Goal: Task Accomplishment & Management: Manage account settings

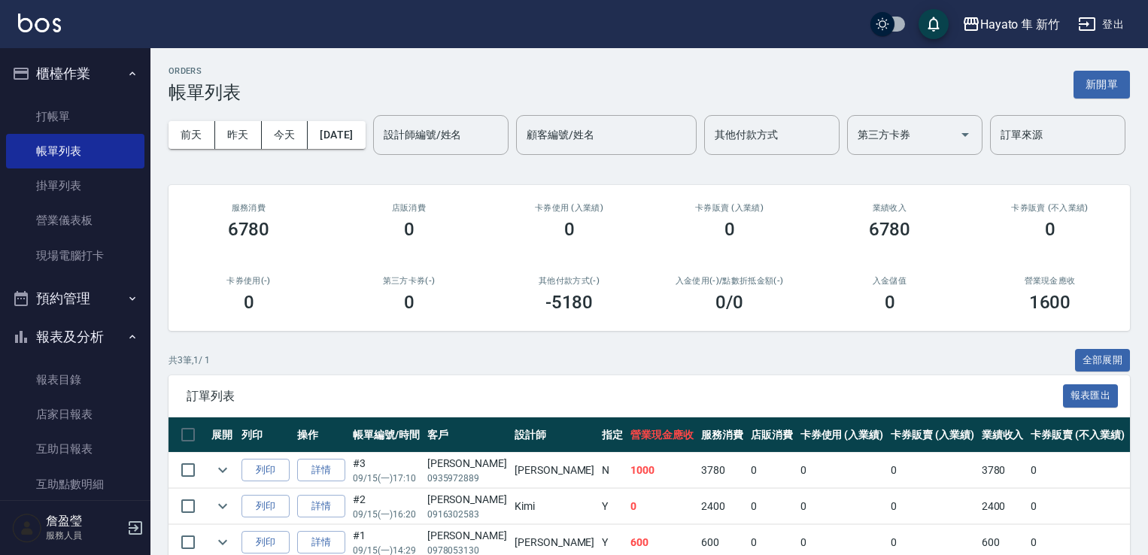
scroll to position [123, 0]
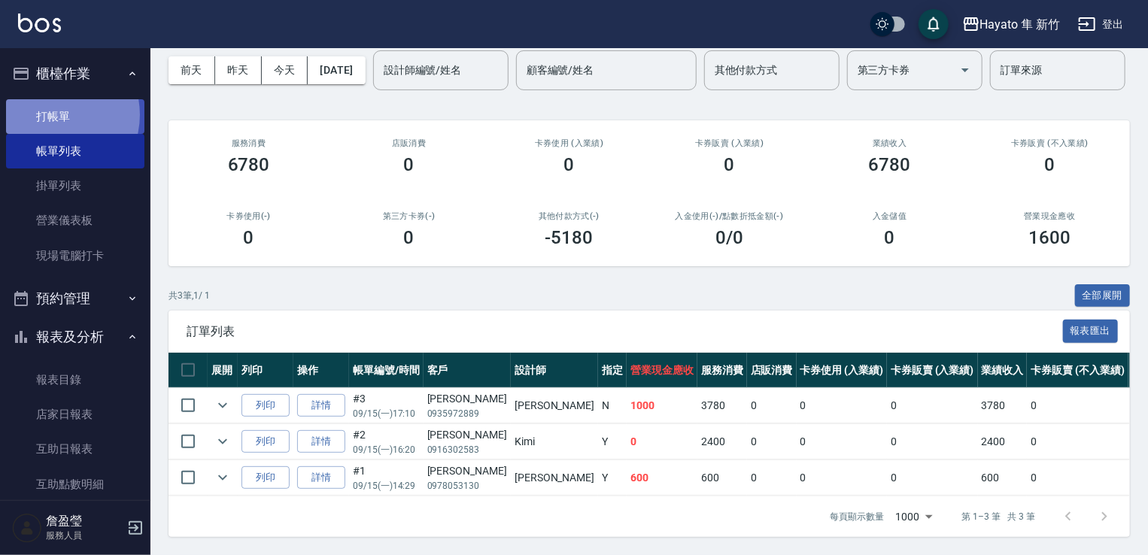
drag, startPoint x: 50, startPoint y: 114, endPoint x: 144, endPoint y: 115, distance: 93.3
click at [51, 112] on link "打帳單" at bounding box center [75, 116] width 138 height 35
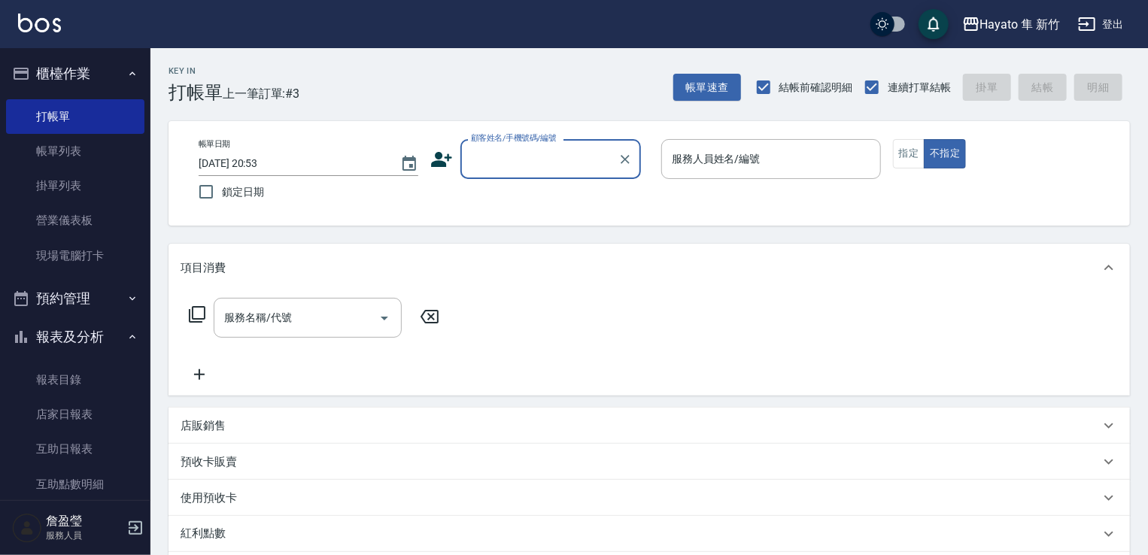
click at [516, 157] on input "顧客姓名/手機號碼/編號" at bounding box center [539, 159] width 144 height 26
click at [506, 196] on li "[PERSON_NAME]語/0905325500/" at bounding box center [550, 205] width 181 height 41
type input "[PERSON_NAME]語/0905325500/"
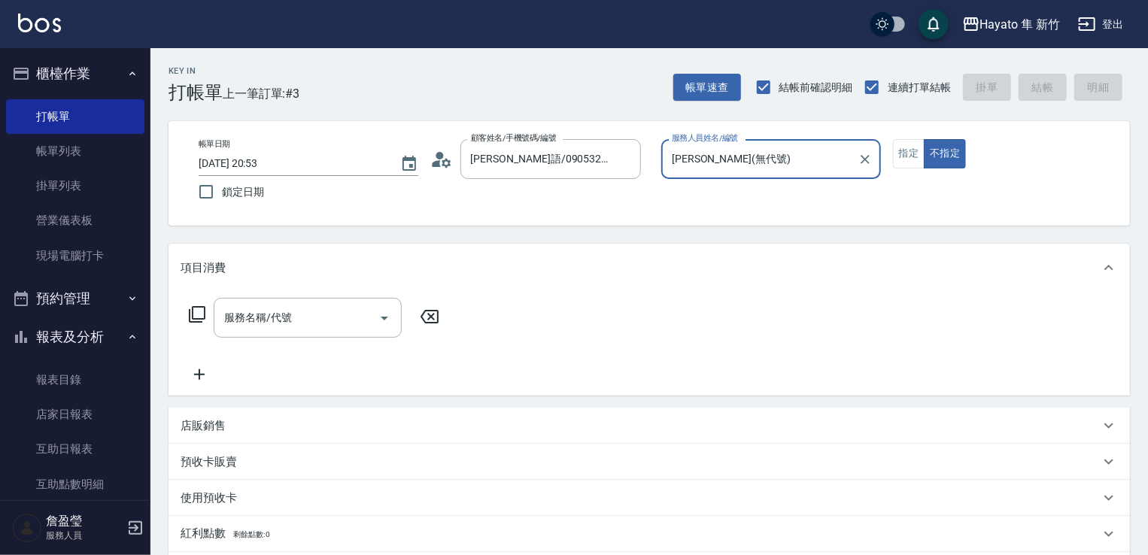
type input "[PERSON_NAME](無代號)"
click at [904, 151] on button "指定" at bounding box center [909, 153] width 32 height 29
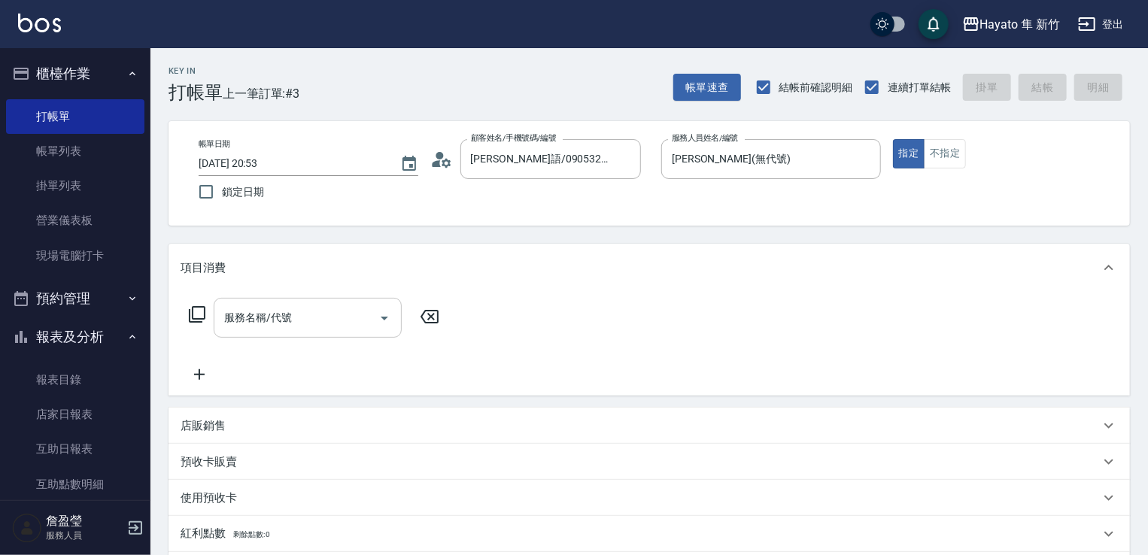
click at [313, 315] on input "服務名稱/代號" at bounding box center [296, 318] width 152 height 26
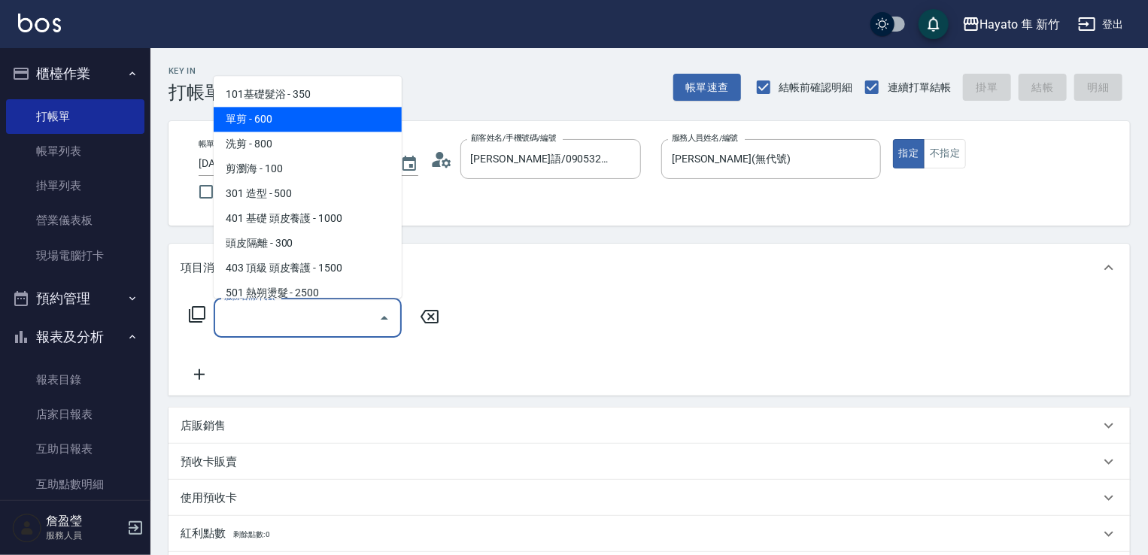
drag, startPoint x: 259, startPoint y: 114, endPoint x: 239, endPoint y: 278, distance: 164.5
click at [260, 115] on span "單剪 - 600" at bounding box center [308, 119] width 188 height 25
type input "單剪(102)"
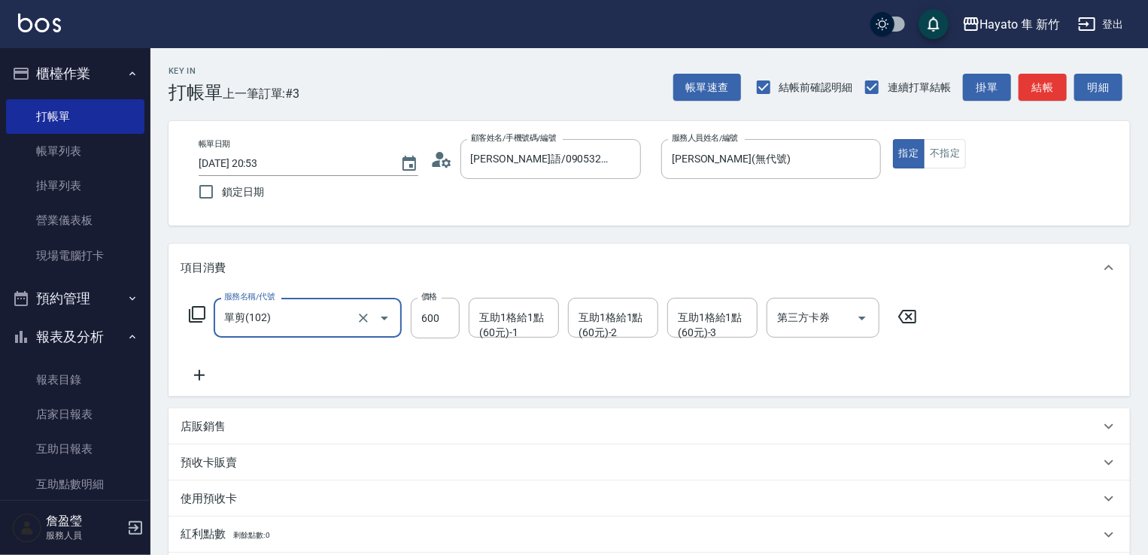
click at [202, 374] on icon at bounding box center [200, 375] width 38 height 18
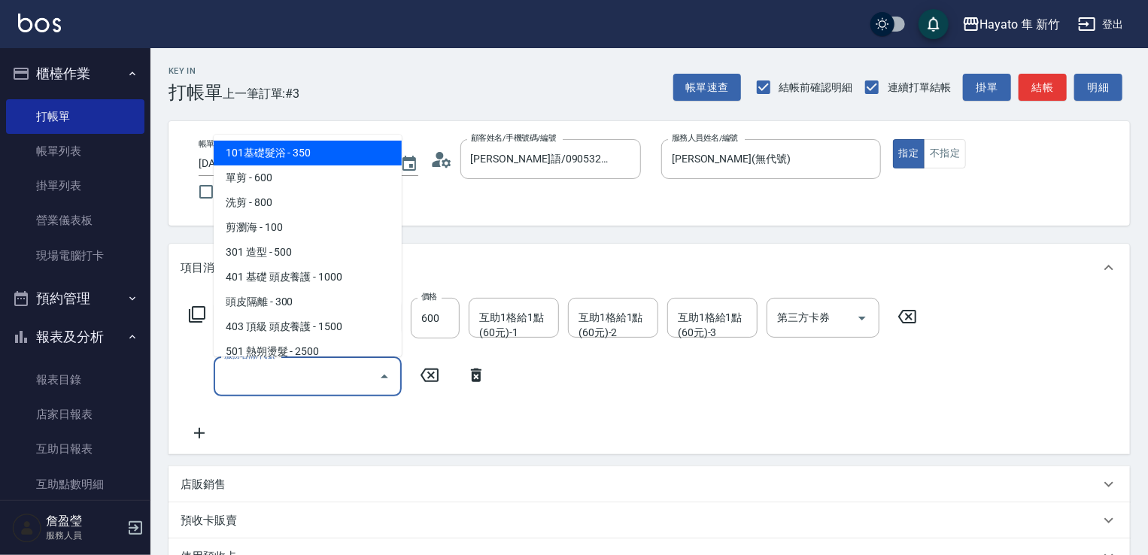
drag, startPoint x: 244, startPoint y: 372, endPoint x: 274, endPoint y: 321, distance: 58.7
click at [245, 370] on input "服務名稱/代號" at bounding box center [296, 376] width 152 height 26
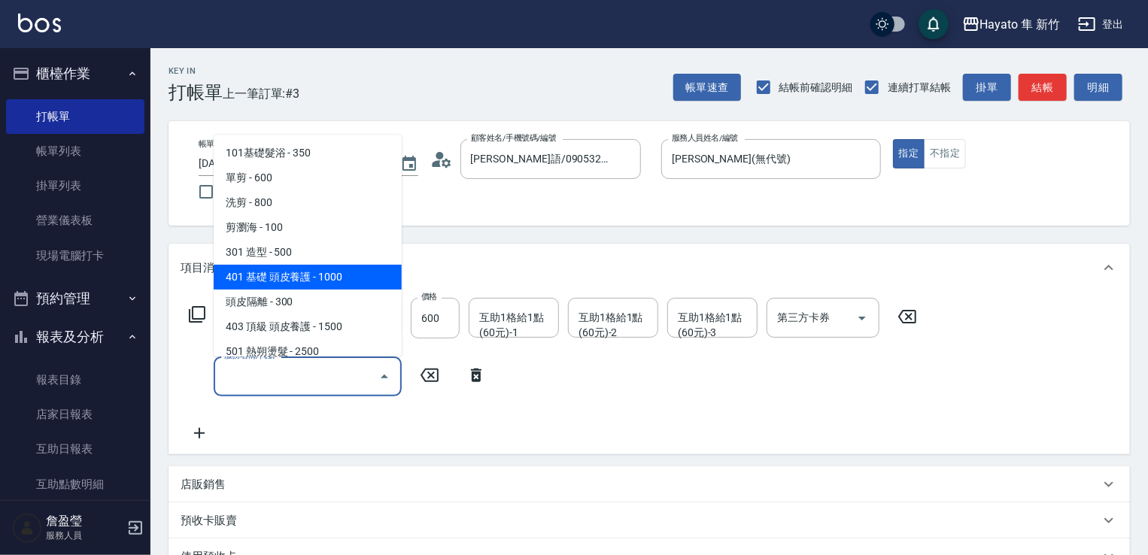
scroll to position [75, 0]
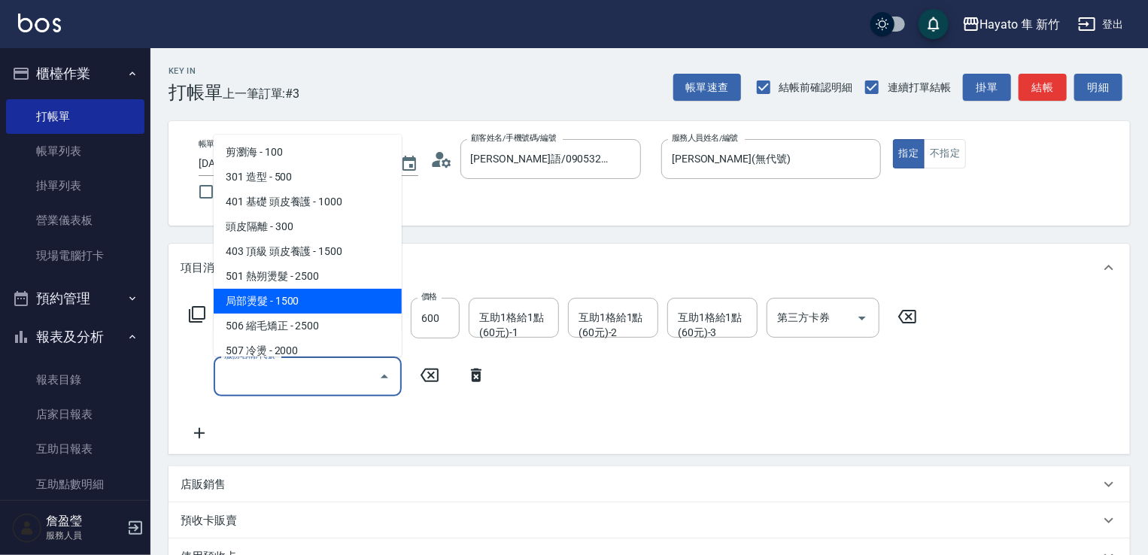
click at [276, 299] on span "局部燙髮 - 1500" at bounding box center [308, 301] width 188 height 25
type input "局部燙髮(502)"
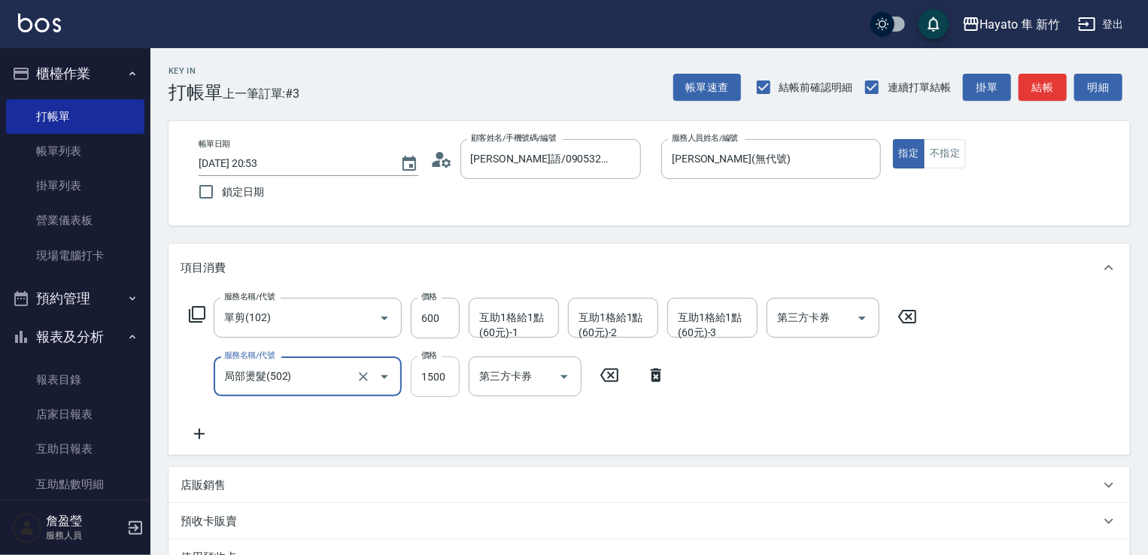
click at [433, 385] on input "1500" at bounding box center [435, 377] width 49 height 41
type input "800"
click at [364, 427] on div "服務名稱/代號 單剪(102) 服務名稱/代號 價格 600 價格 互助1格給1點(60元)-1 互助1格給1點(60元)-1 互助1格給1點(60元)-2 …" at bounding box center [554, 370] width 746 height 145
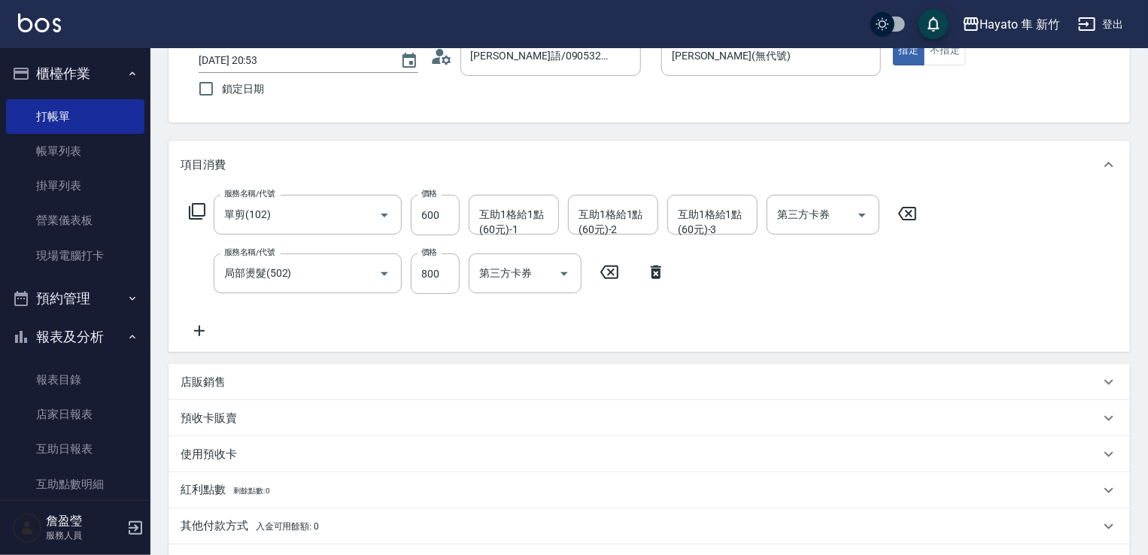
scroll to position [226, 0]
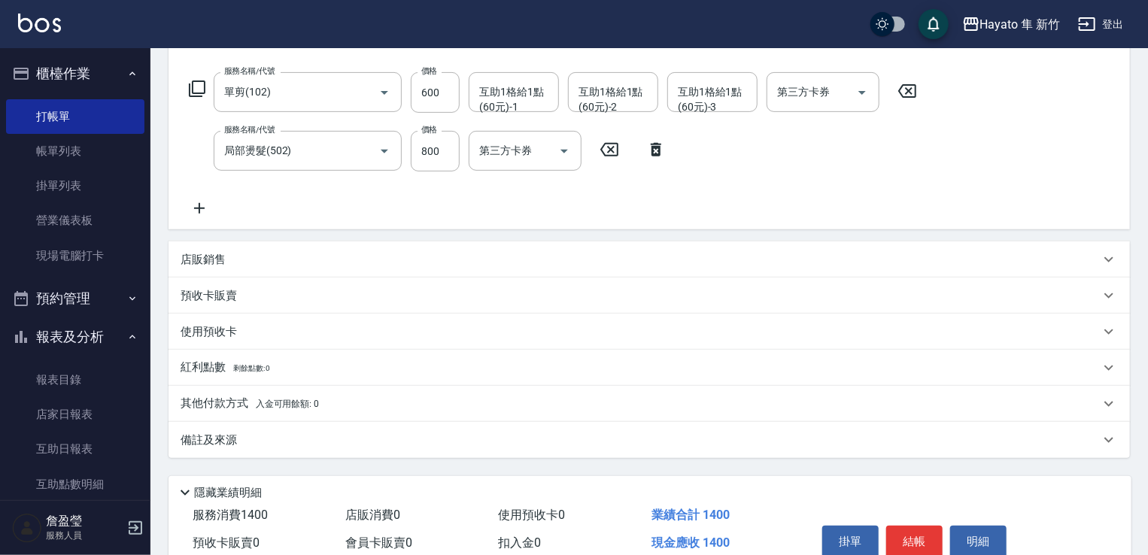
drag, startPoint x: 286, startPoint y: 428, endPoint x: 317, endPoint y: 446, distance: 35.7
click at [289, 433] on div "備註及來源" at bounding box center [650, 440] width 962 height 36
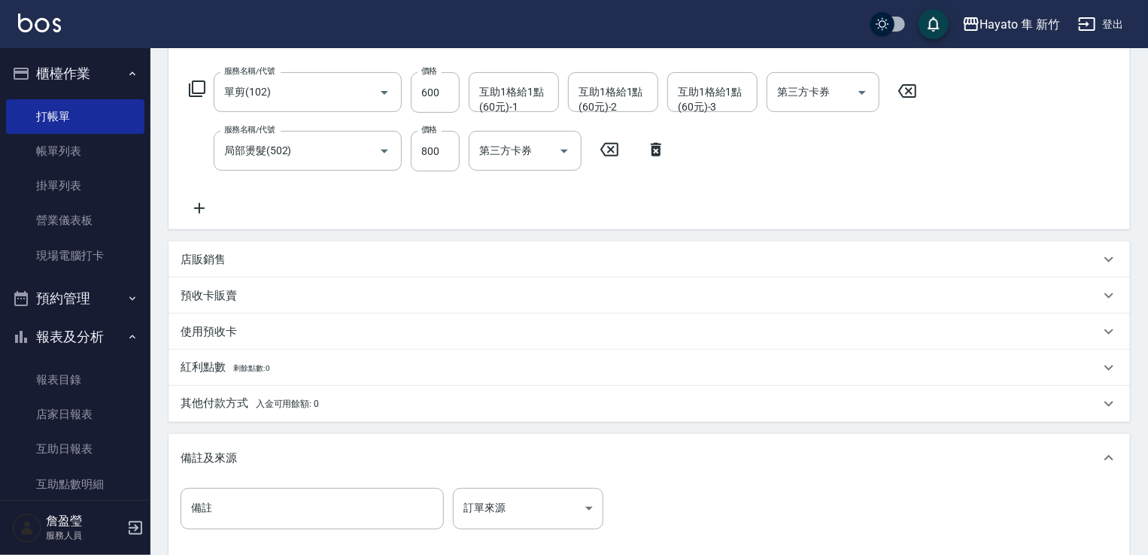
click at [520, 482] on div "備註 備註 訂單來源 ​ 訂單來源" at bounding box center [650, 520] width 962 height 77
click at [512, 509] on body "[PERSON_NAME] 新竹 登出 櫃檯作業 打帳單 帳單列表 掛單列表 營業儀表板 現場電腦打卡 預約管理 預約管理 報表及分析 報表目錄 店家日報表 …" at bounding box center [574, 248] width 1148 height 949
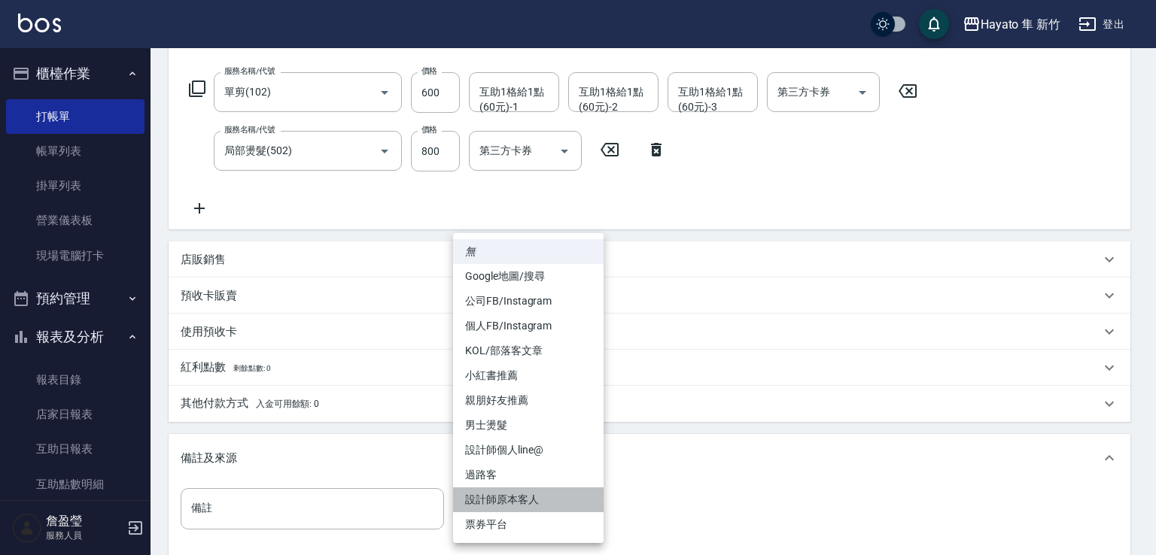
click at [507, 491] on li "設計師原本客人" at bounding box center [528, 500] width 150 height 25
type input "設計師原本客人"
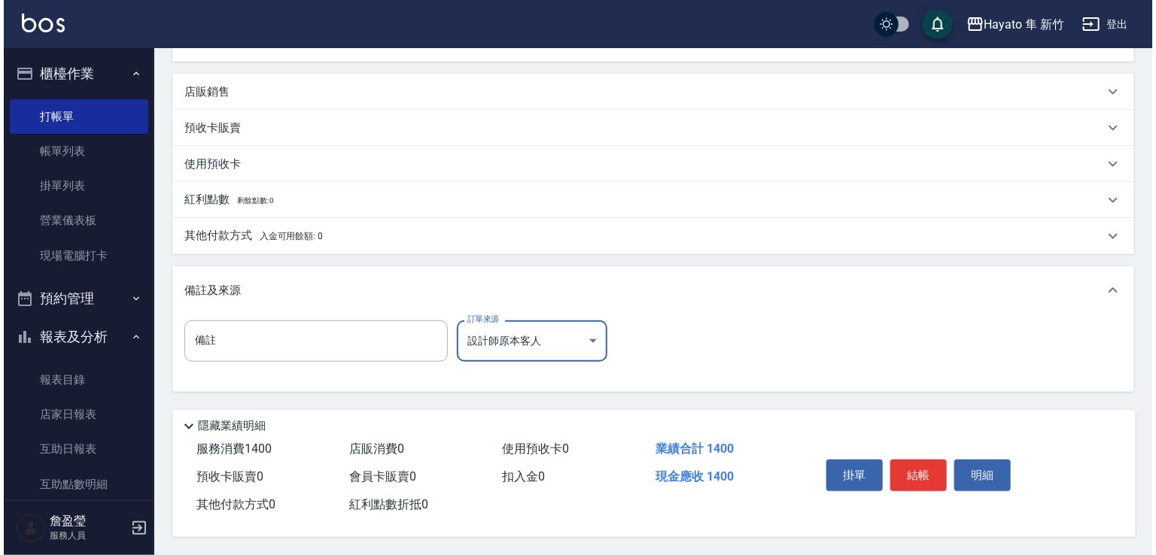
scroll to position [398, 0]
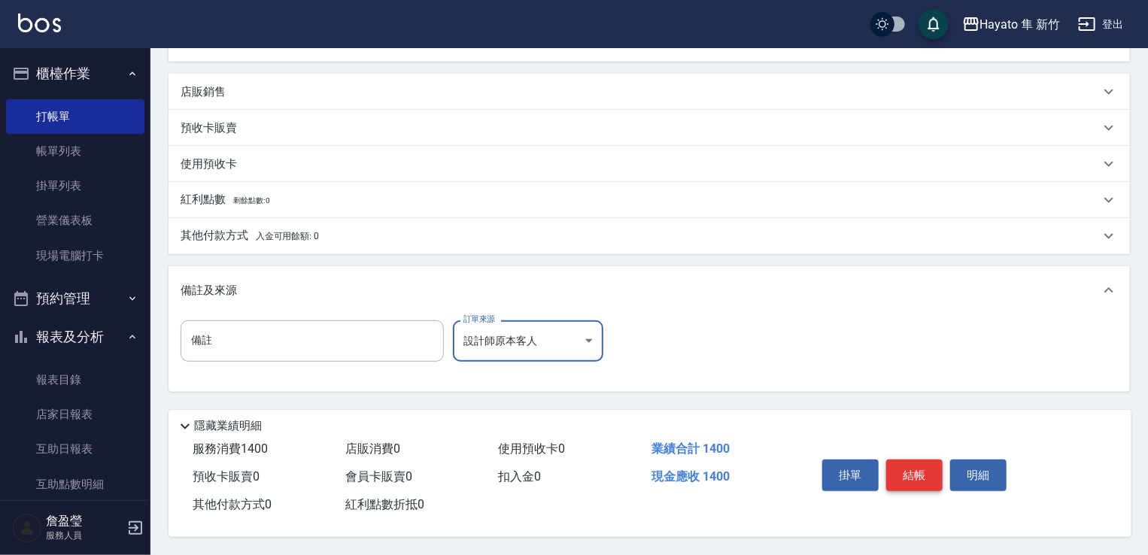
click at [926, 464] on button "結帳" at bounding box center [914, 476] width 56 height 32
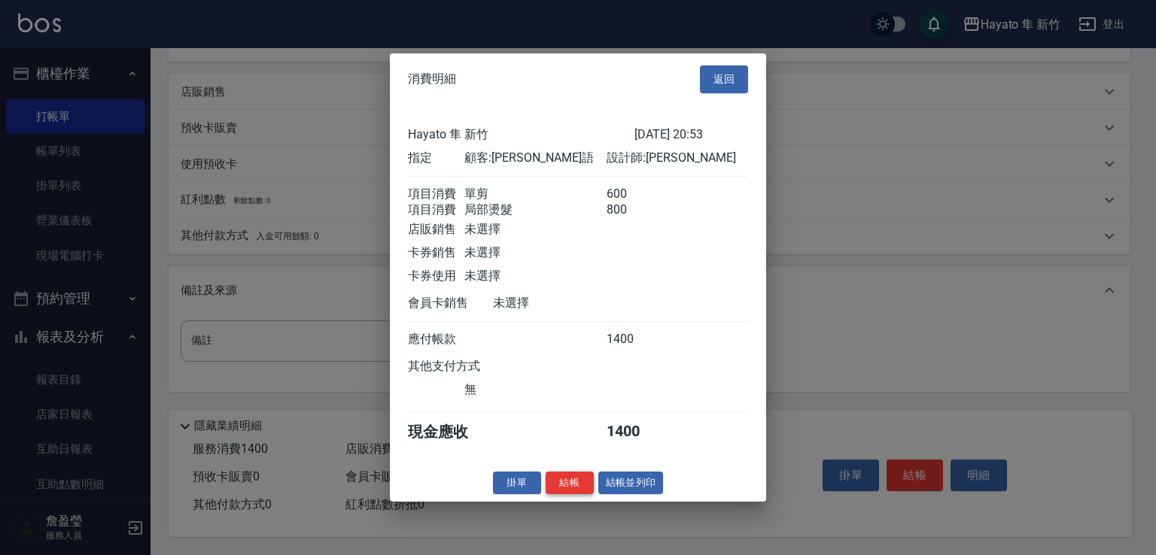
drag, startPoint x: 569, startPoint y: 482, endPoint x: 584, endPoint y: 485, distance: 15.2
click at [567, 485] on button "結帳" at bounding box center [569, 482] width 48 height 23
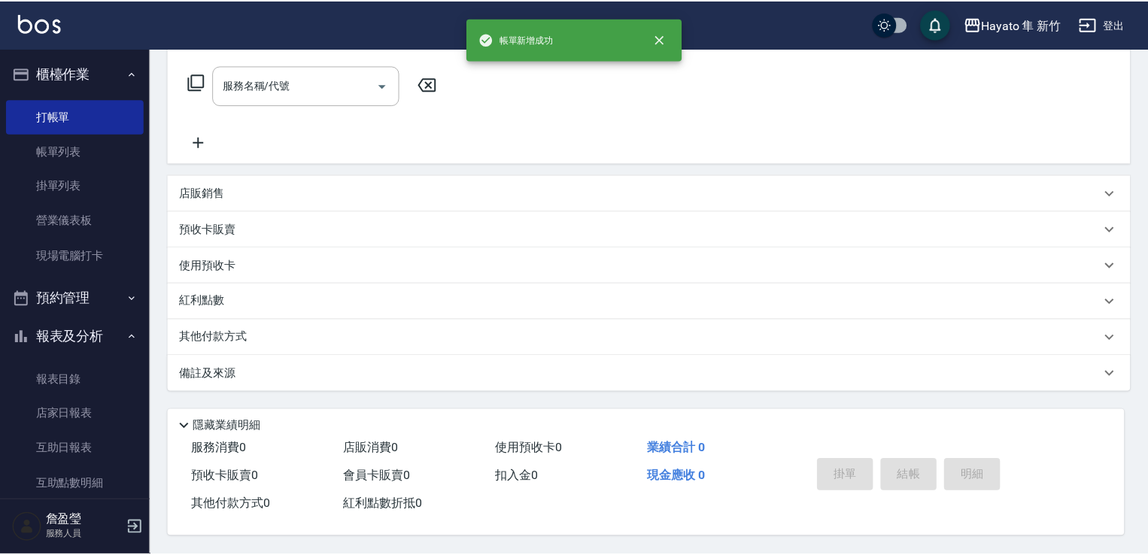
scroll to position [0, 0]
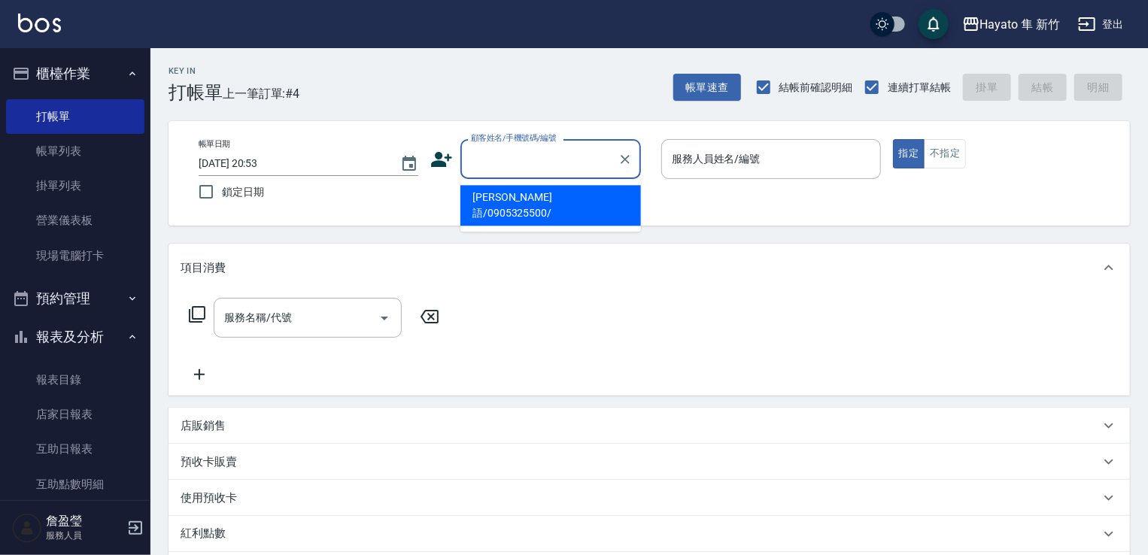
click at [497, 163] on input "顧客姓名/手機號碼/編號" at bounding box center [539, 159] width 144 height 26
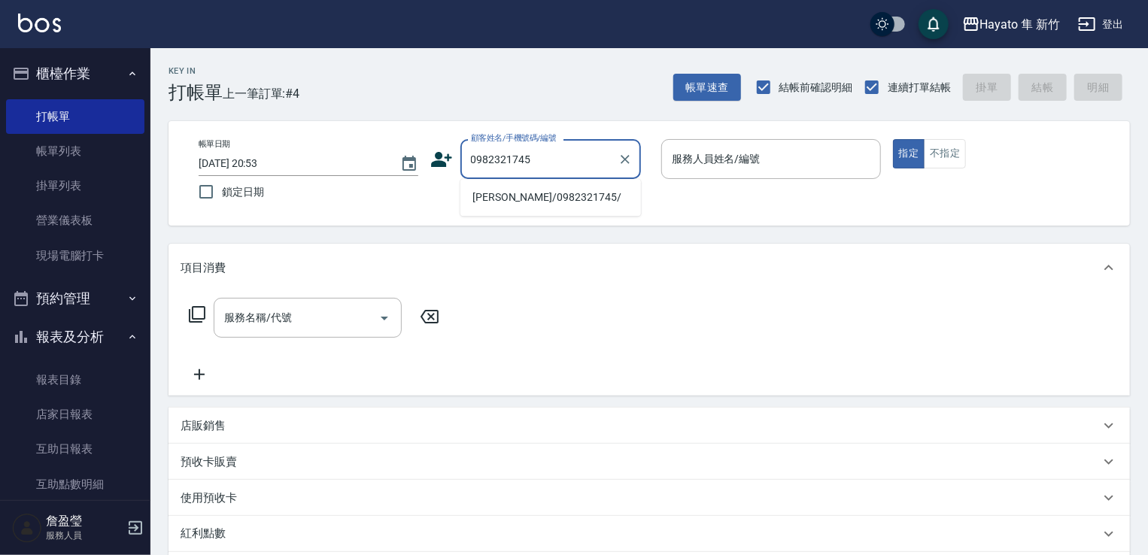
click at [558, 206] on li "[PERSON_NAME]/0982321745/" at bounding box center [550, 197] width 181 height 25
type input "[PERSON_NAME]/0982321745/"
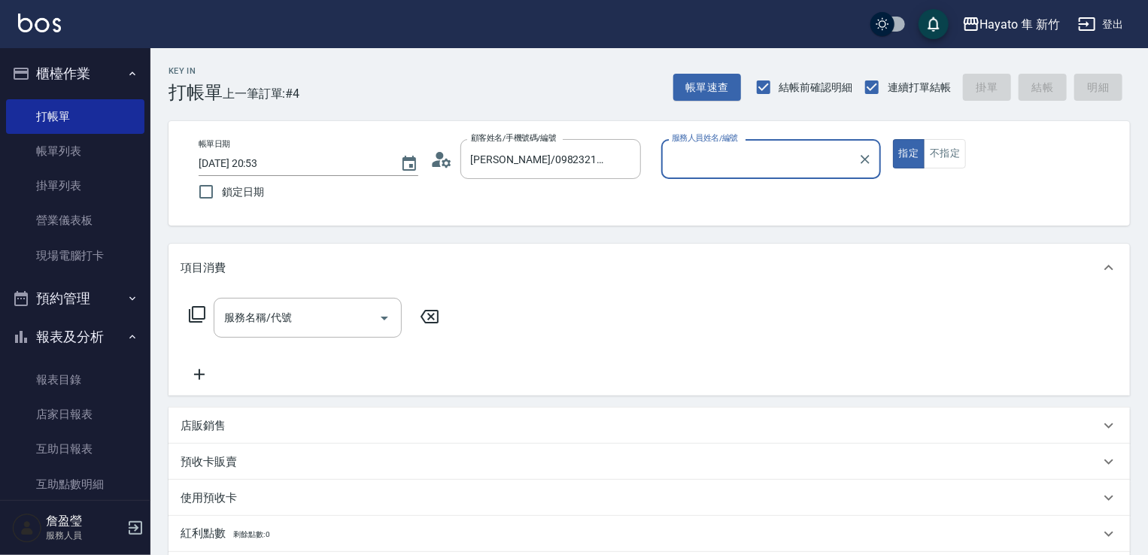
type input "[PERSON_NAME](無代號)"
click at [334, 332] on div "服務名稱/代號" at bounding box center [308, 318] width 188 height 40
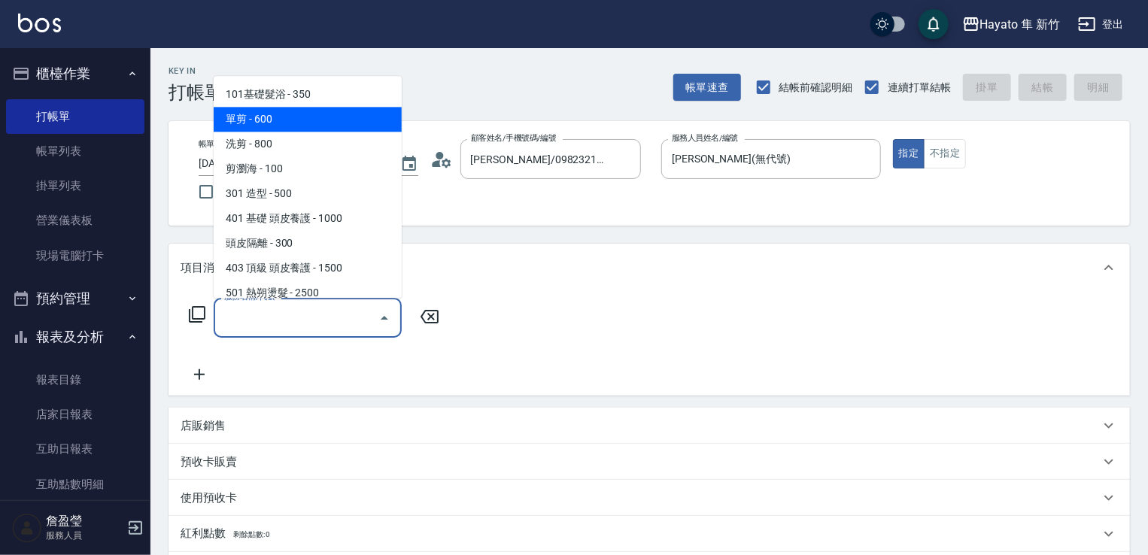
click at [266, 118] on span "單剪 - 600" at bounding box center [308, 119] width 188 height 25
type input "單剪(102)"
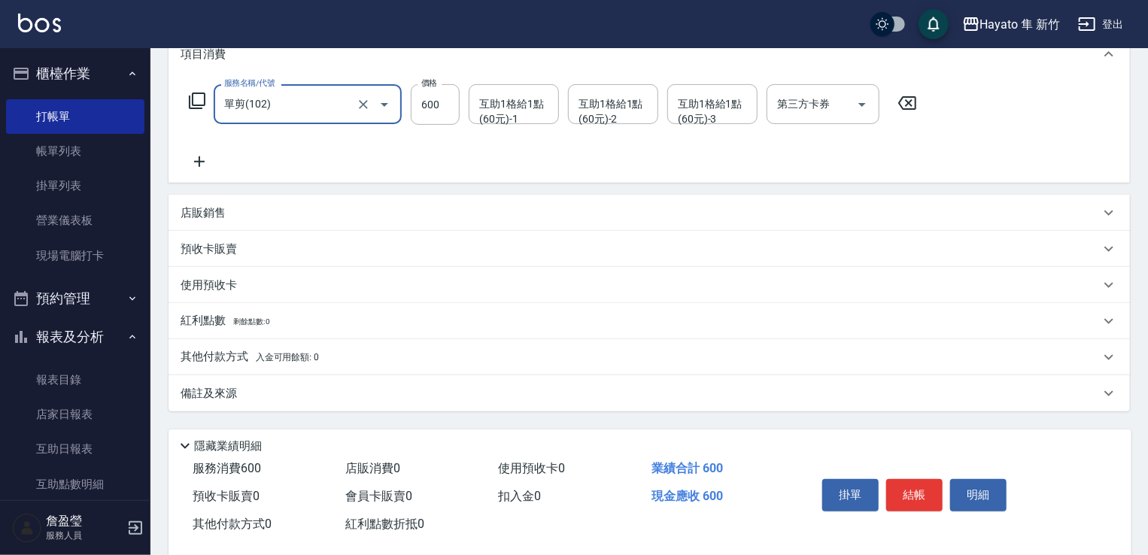
scroll to position [226, 0]
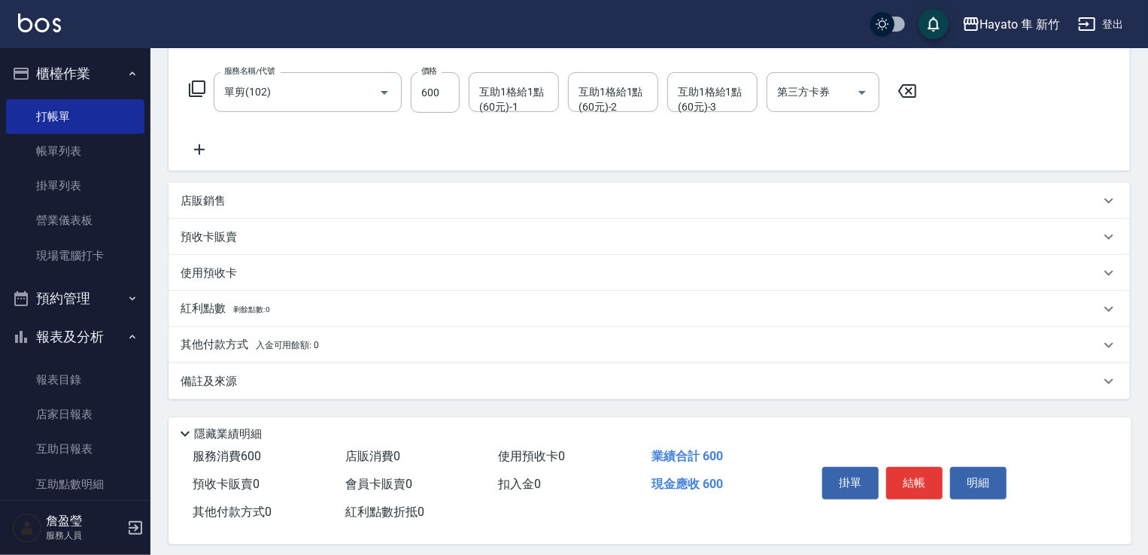
click at [329, 390] on div "備註及來源" at bounding box center [650, 381] width 962 height 36
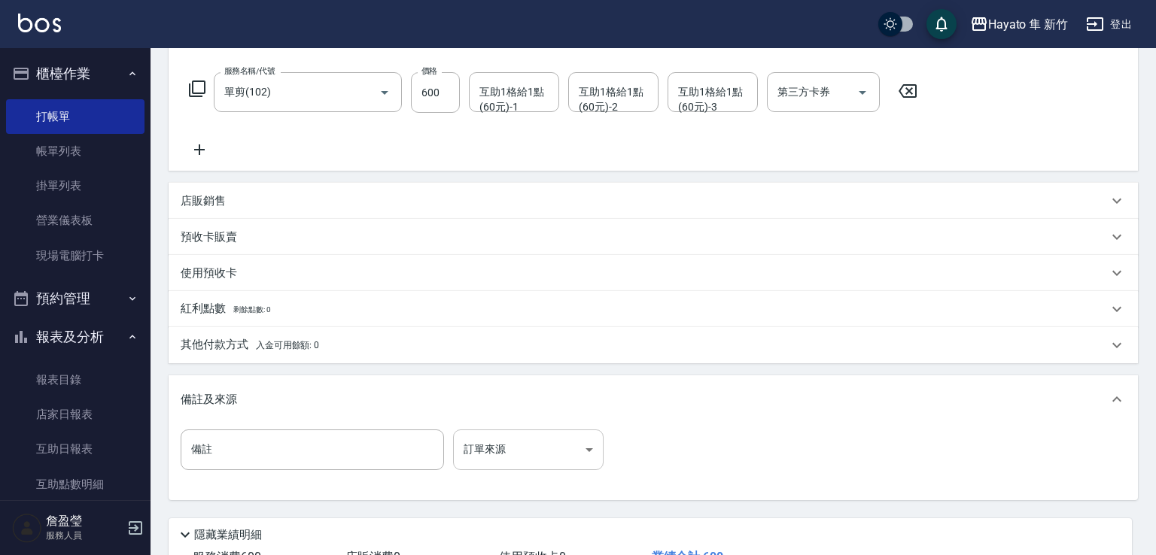
click at [500, 451] on body "Hayato 隼 新竹 登出 櫃檯作業 打帳單 帳單列表 掛單列表 營業儀表板 現場電腦打卡 預約管理 預約管理 報表及分析 報表目錄 店家日報表 互助日報表…" at bounding box center [578, 218] width 1156 height 889
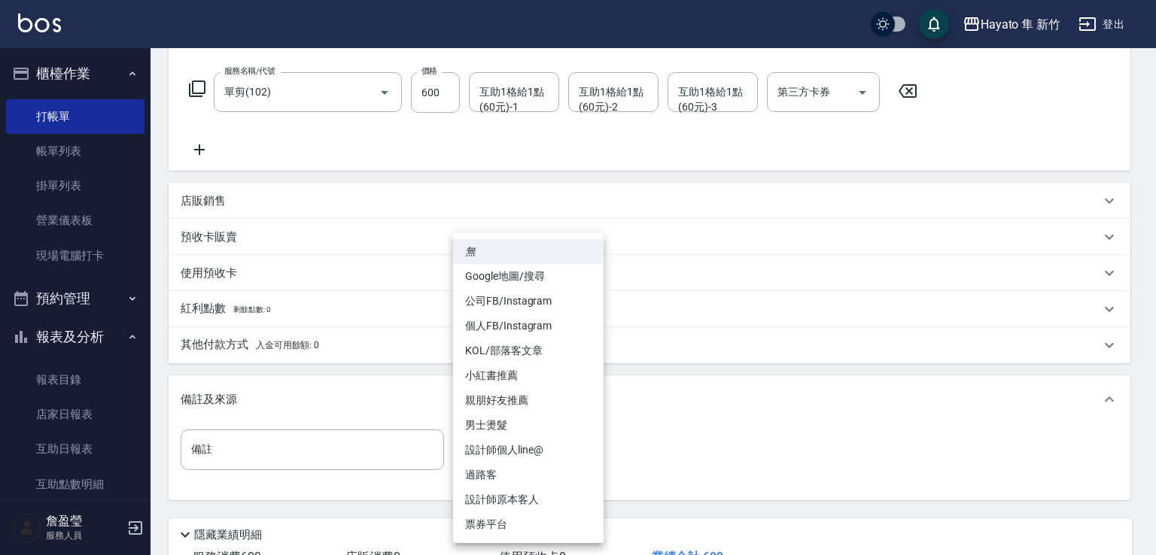
click at [511, 488] on li "設計師原本客人" at bounding box center [528, 500] width 150 height 25
type input "設計師原本客人"
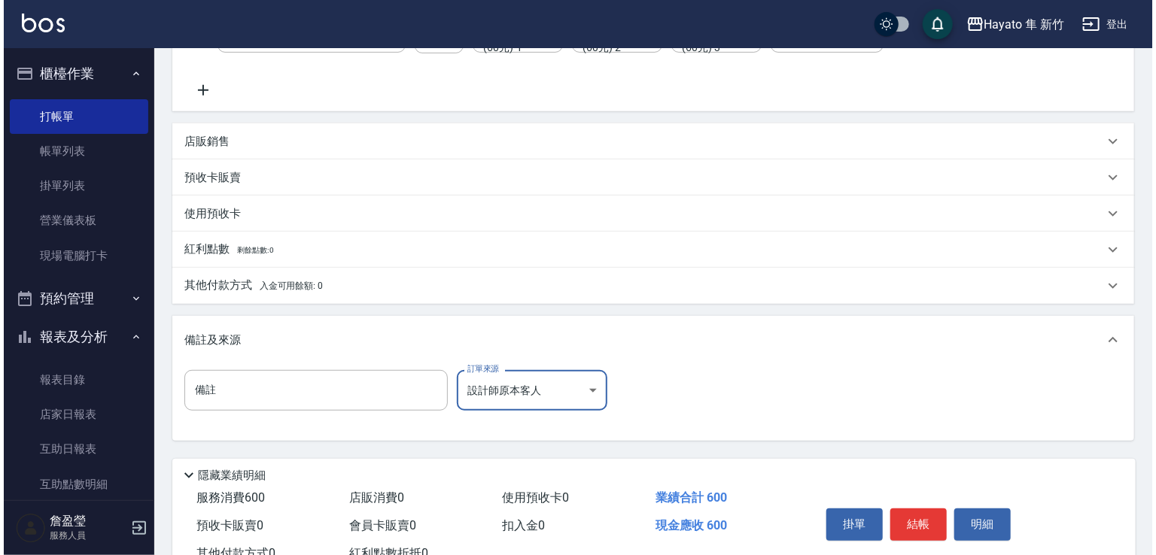
scroll to position [339, 0]
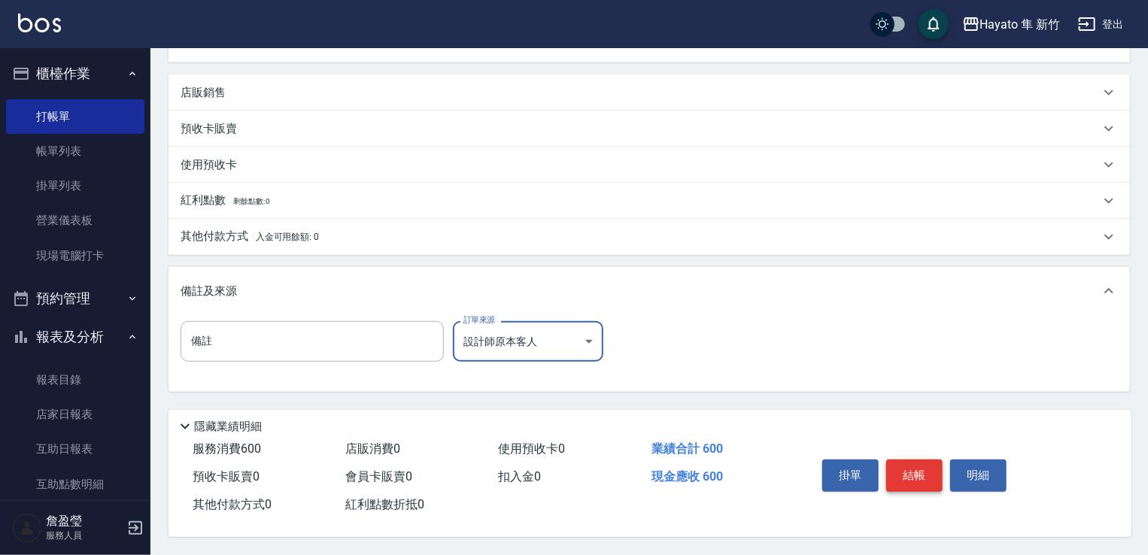
click at [902, 461] on button "結帳" at bounding box center [914, 476] width 56 height 32
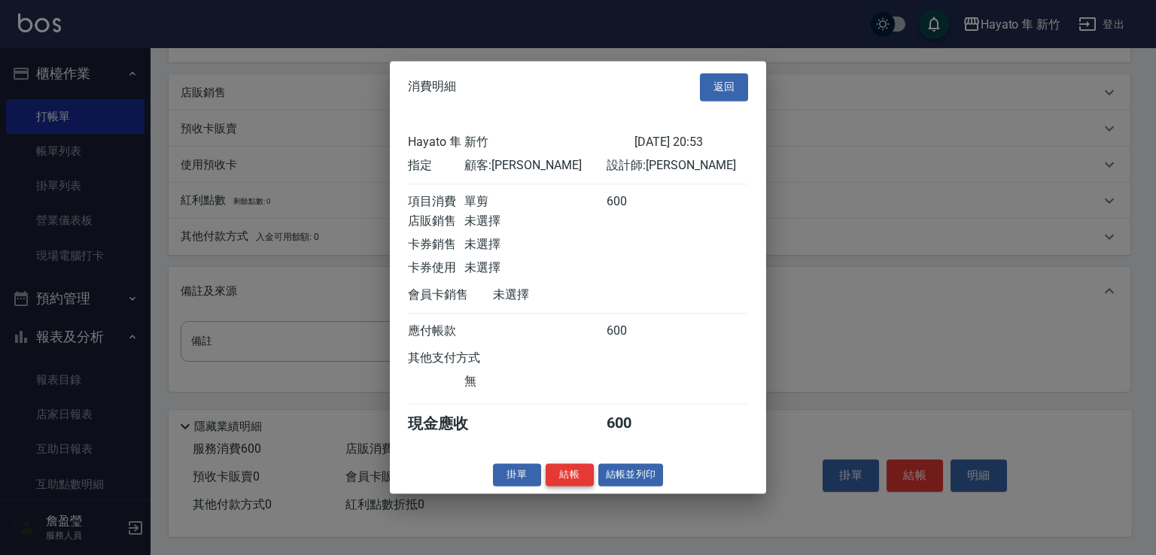
click at [573, 476] on button "結帳" at bounding box center [569, 474] width 48 height 23
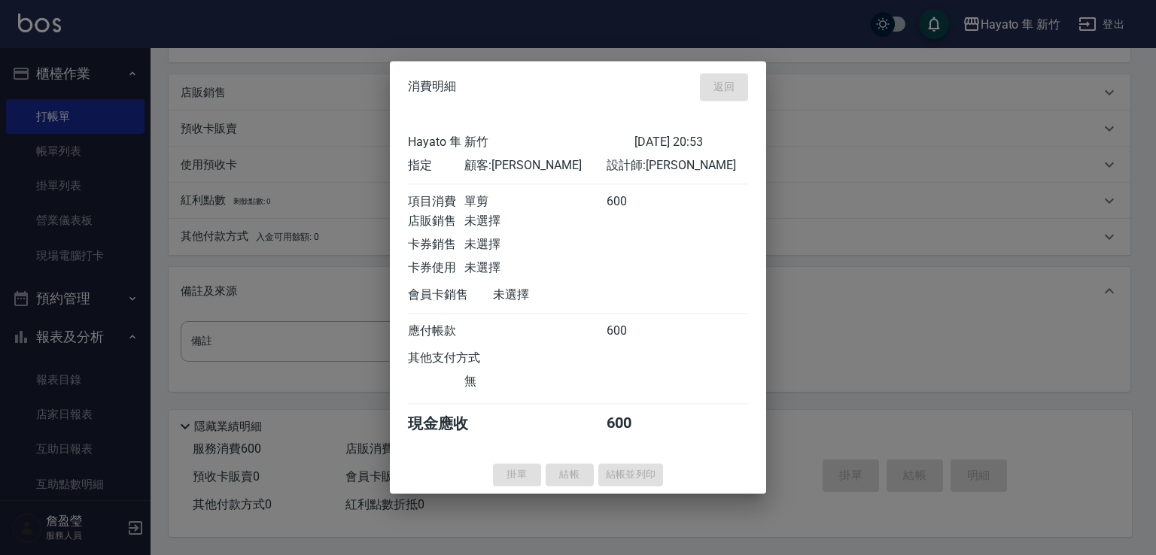
type input "[DATE] 20:54"
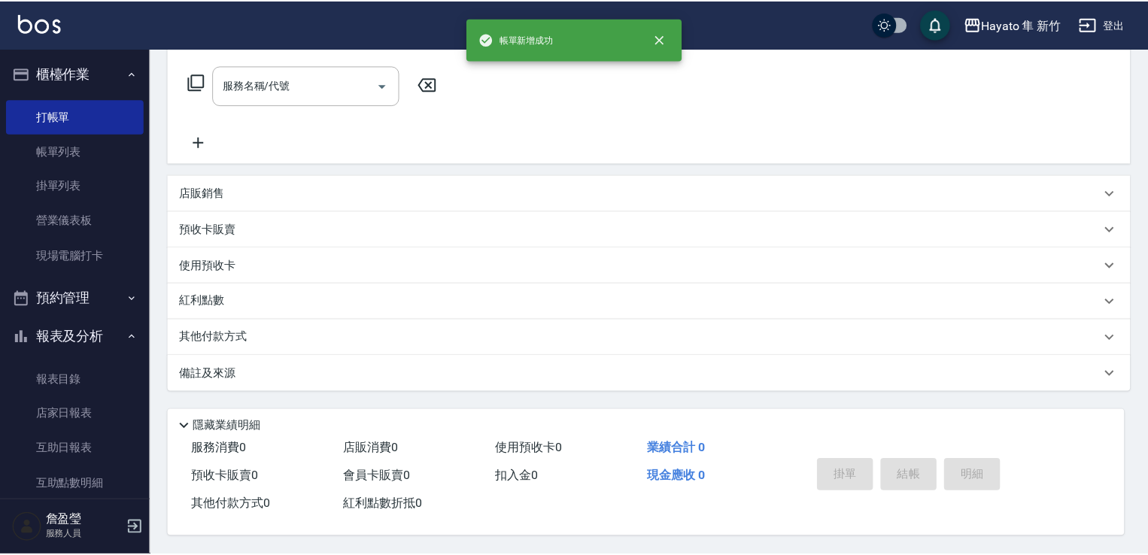
scroll to position [0, 0]
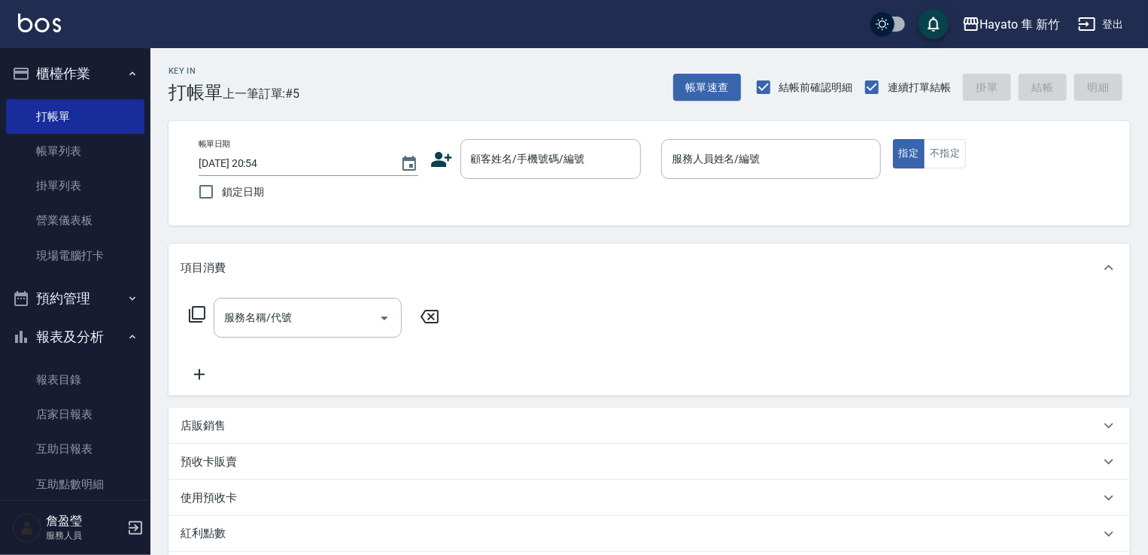
click at [432, 163] on icon at bounding box center [441, 159] width 21 height 15
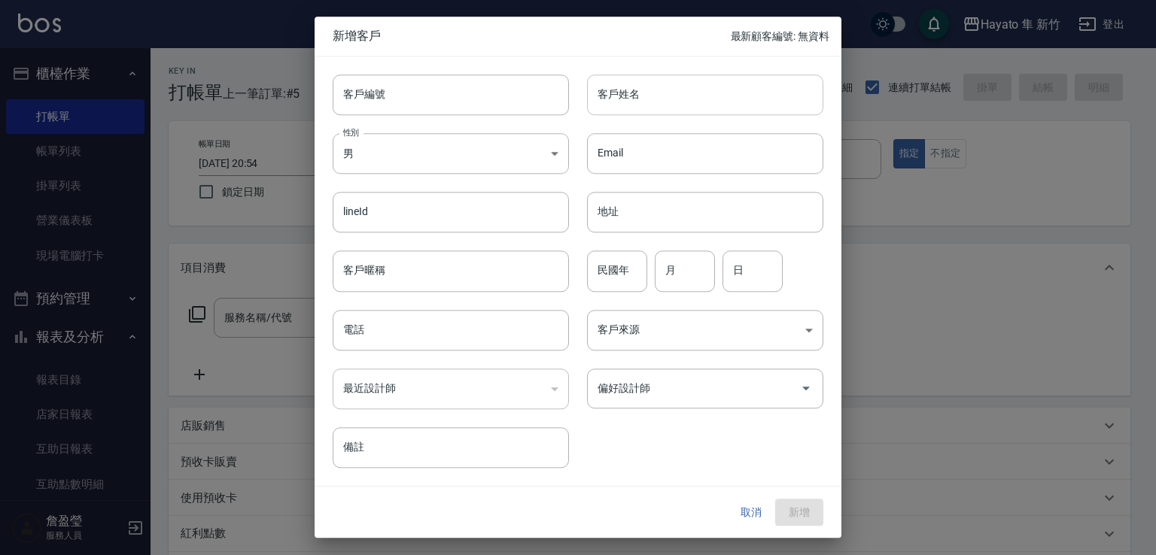
click at [705, 99] on input "客戶姓名" at bounding box center [705, 94] width 236 height 41
click at [641, 104] on input "[PERSON_NAME]" at bounding box center [705, 94] width 236 height 41
drag, startPoint x: 599, startPoint y: 90, endPoint x: 734, endPoint y: 99, distance: 135.7
click at [734, 99] on input "[PERSON_NAME]" at bounding box center [705, 94] width 236 height 41
type input "[PERSON_NAME]"
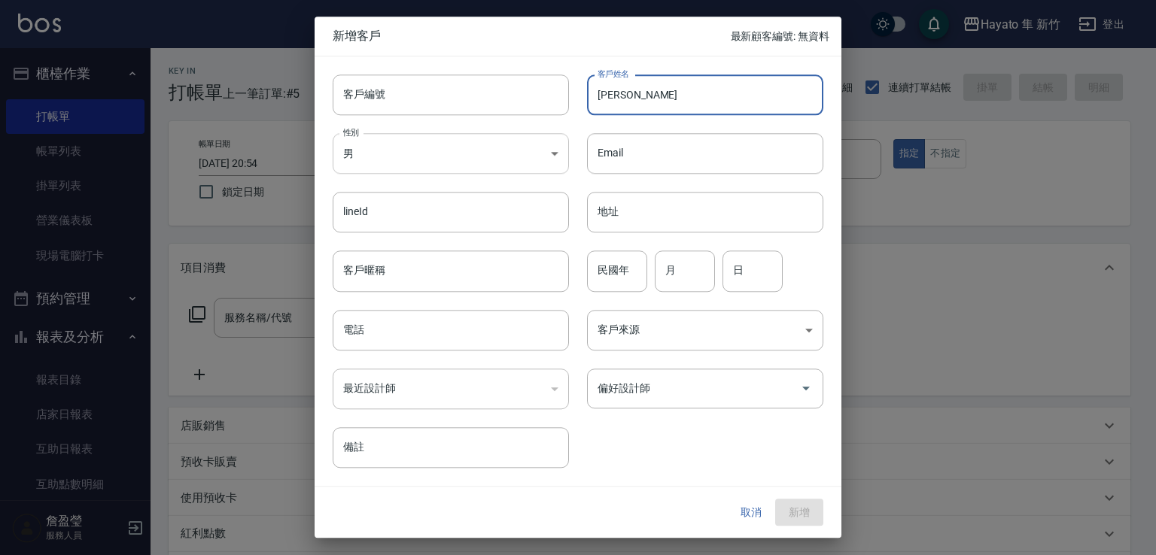
click at [454, 136] on body "Hayato 隼 新竹 登出 櫃檯作業 打帳單 帳單列表 掛單列表 營業儀表板 現場電腦打卡 預約管理 預約管理 報表及分析 報表目錄 店家日報表 互助日報表…" at bounding box center [578, 394] width 1156 height 788
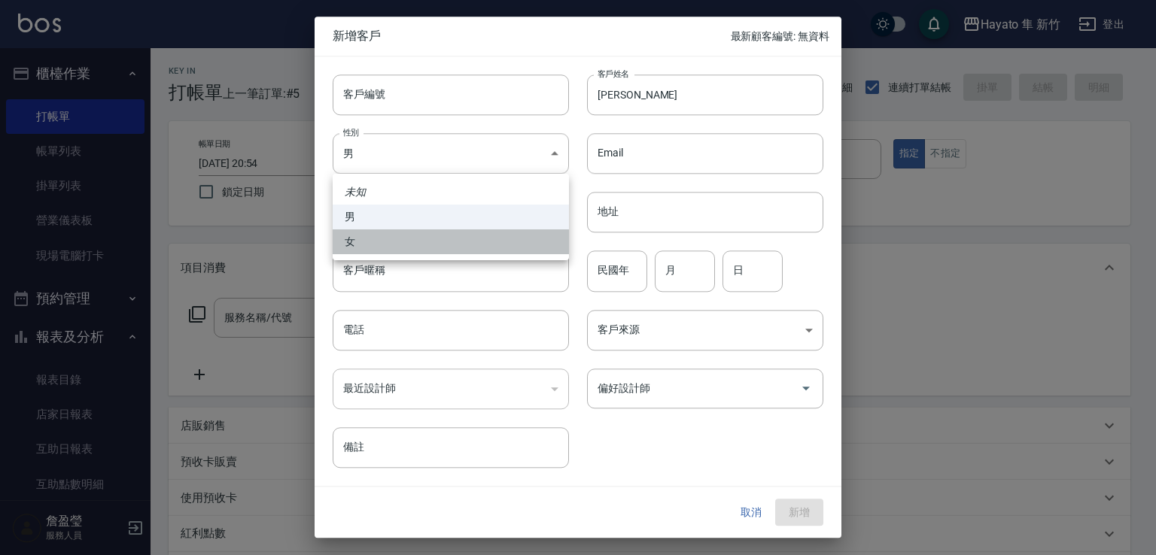
click at [457, 248] on li "女" at bounding box center [451, 241] width 236 height 25
type input "[DEMOGRAPHIC_DATA]"
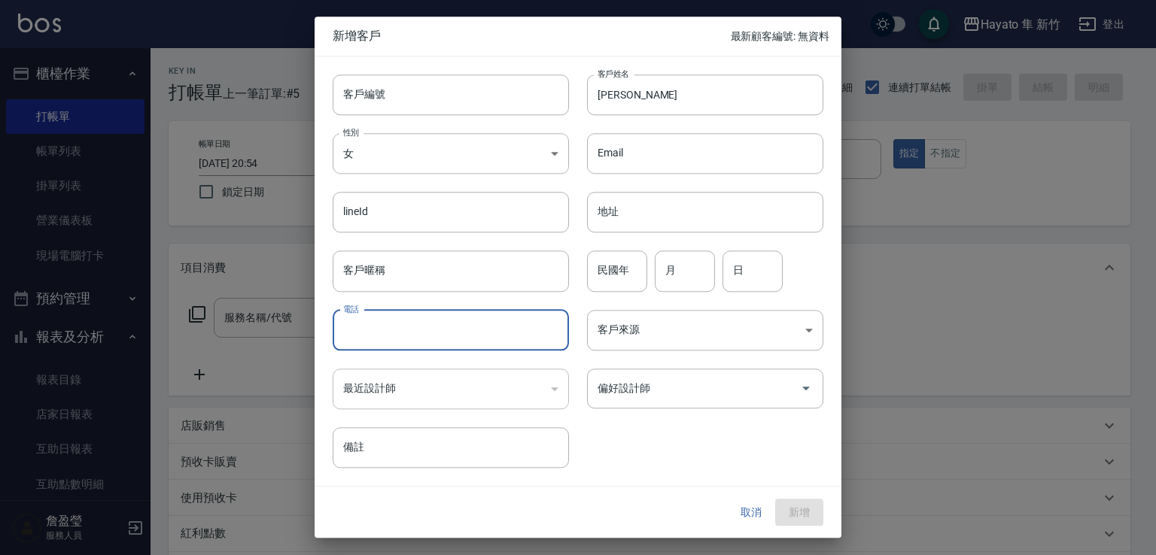
click at [466, 314] on input "電話" at bounding box center [451, 330] width 236 height 41
type input "0919384102"
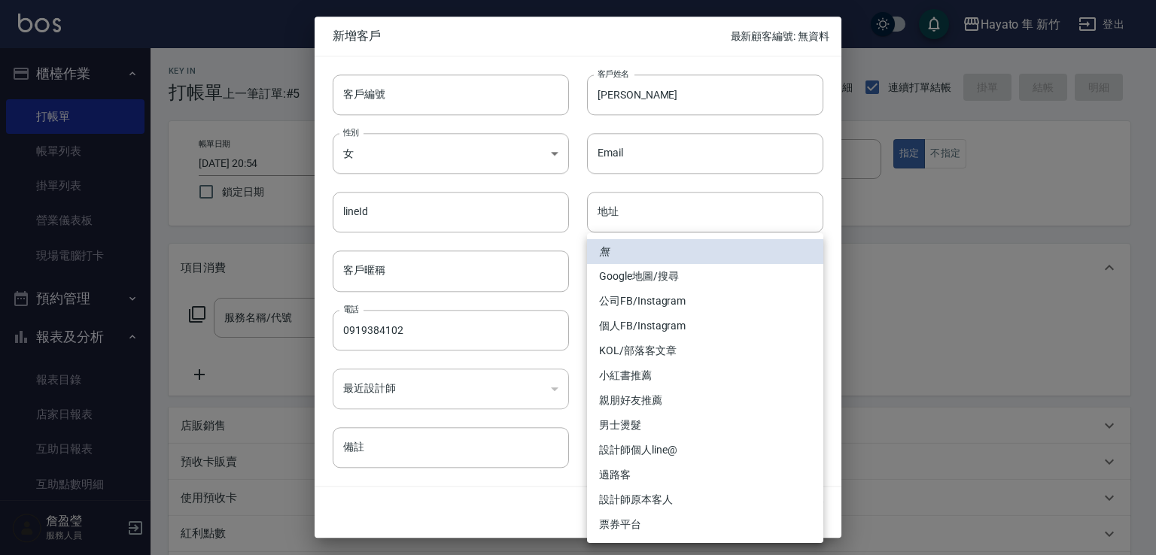
click at [706, 330] on body "Hayato 隼 新竹 登出 櫃檯作業 打帳單 帳單列表 掛單列表 營業儀表板 現場電腦打卡 預約管理 預約管理 報表及分析 報表目錄 店家日報表 互助日報表…" at bounding box center [578, 394] width 1156 height 788
click at [665, 329] on li "個人FB/Instagram" at bounding box center [705, 326] width 236 height 25
type input "個人FB/Instagram"
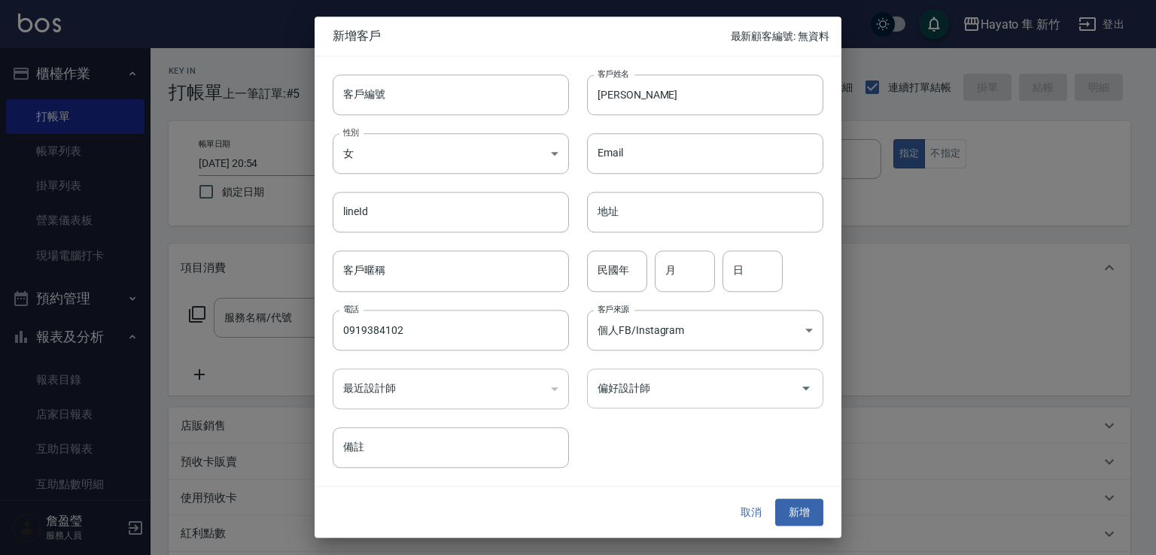
click at [652, 395] on input "偏好設計師" at bounding box center [694, 388] width 200 height 26
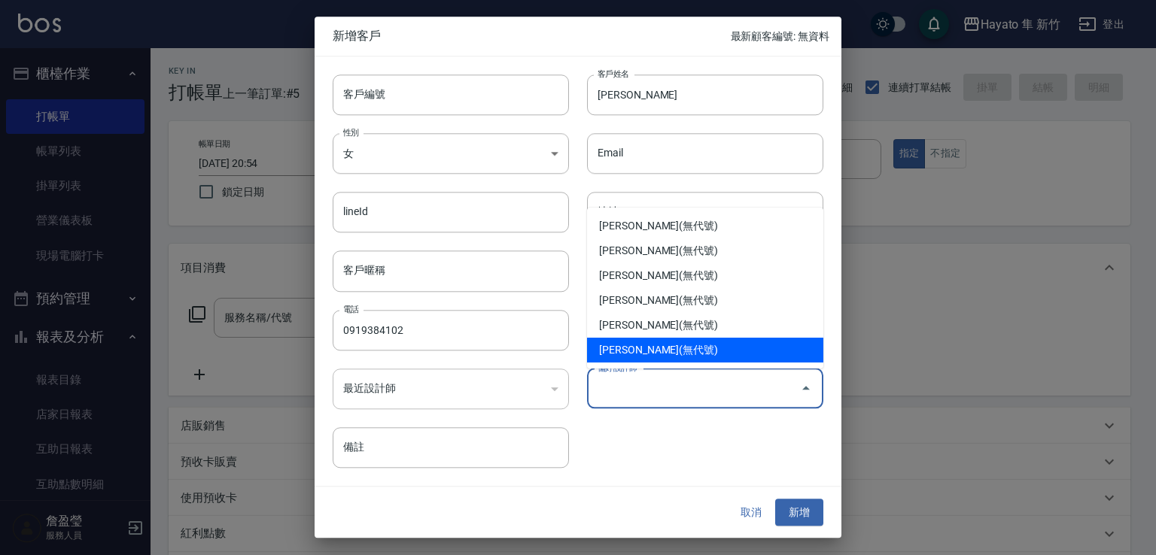
click at [637, 355] on li "[PERSON_NAME](無代號)" at bounding box center [705, 350] width 236 height 25
type input "[PERSON_NAME]"
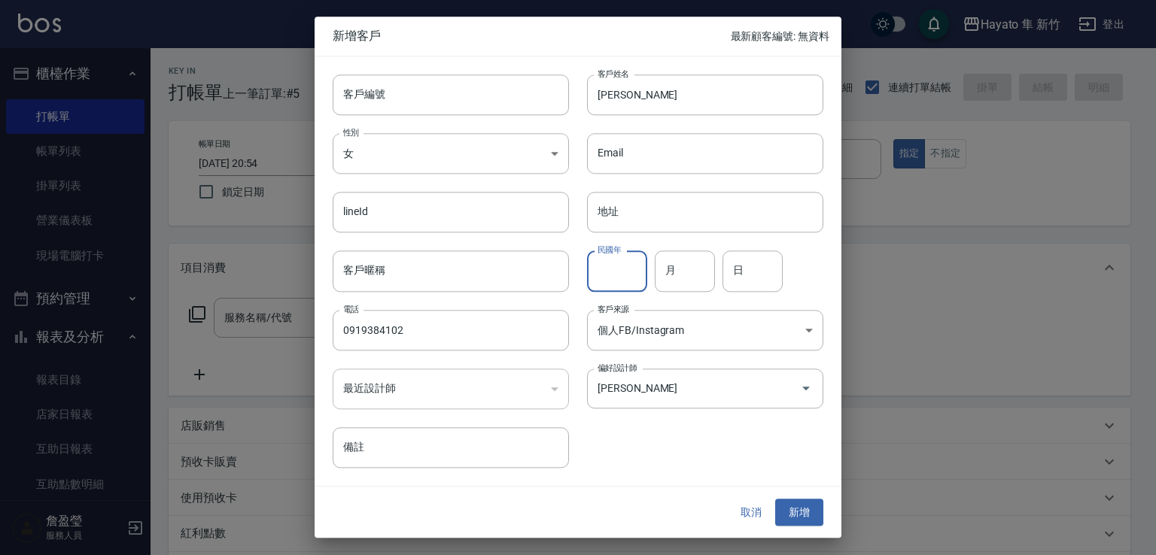
click at [607, 261] on input "民國年" at bounding box center [617, 271] width 60 height 41
type input "70"
click at [693, 284] on input "月" at bounding box center [685, 271] width 60 height 41
type input "11"
click at [752, 281] on input "日" at bounding box center [752, 271] width 60 height 41
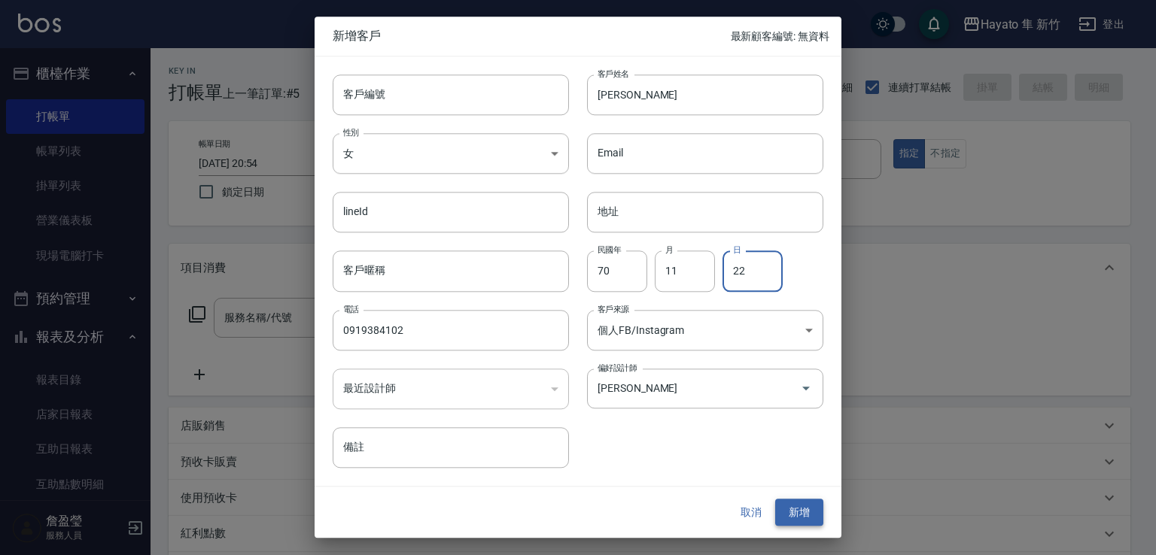
type input "22"
click at [803, 509] on button "新增" at bounding box center [799, 513] width 48 height 28
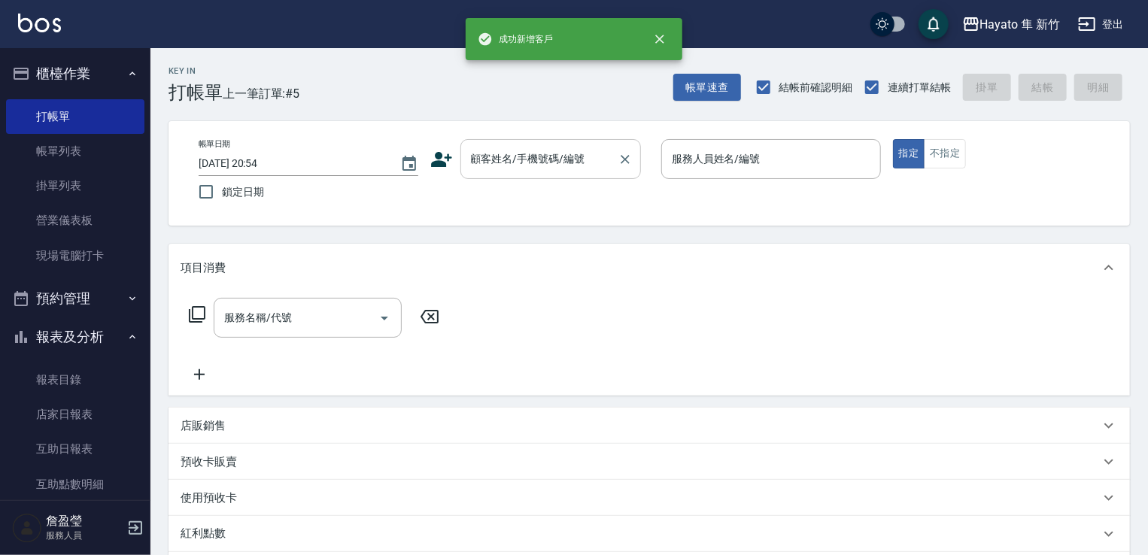
click at [560, 160] on input "顧客姓名/手機號碼/編號" at bounding box center [539, 159] width 144 height 26
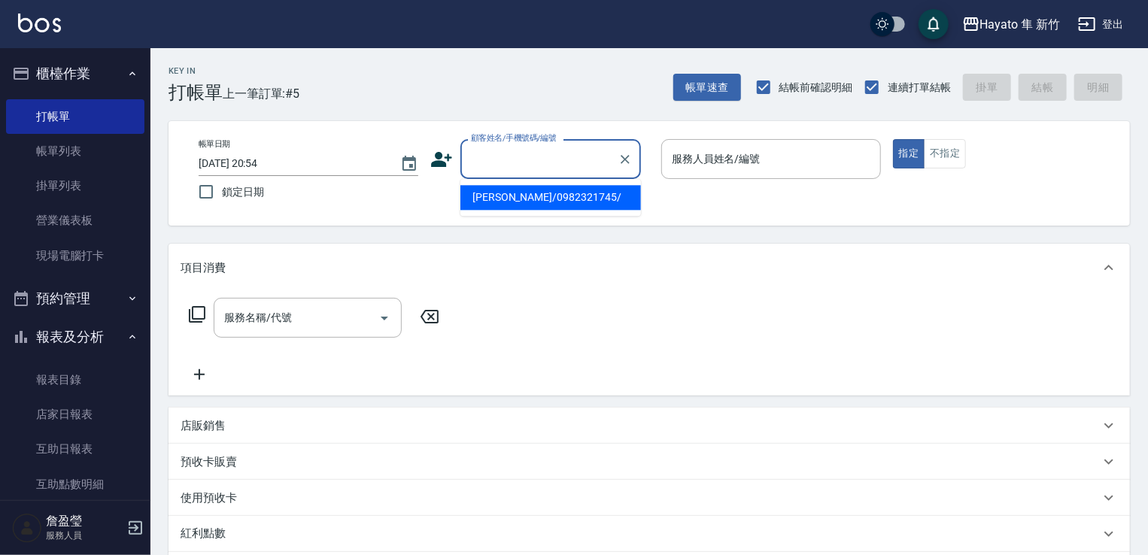
paste input "[PERSON_NAME]"
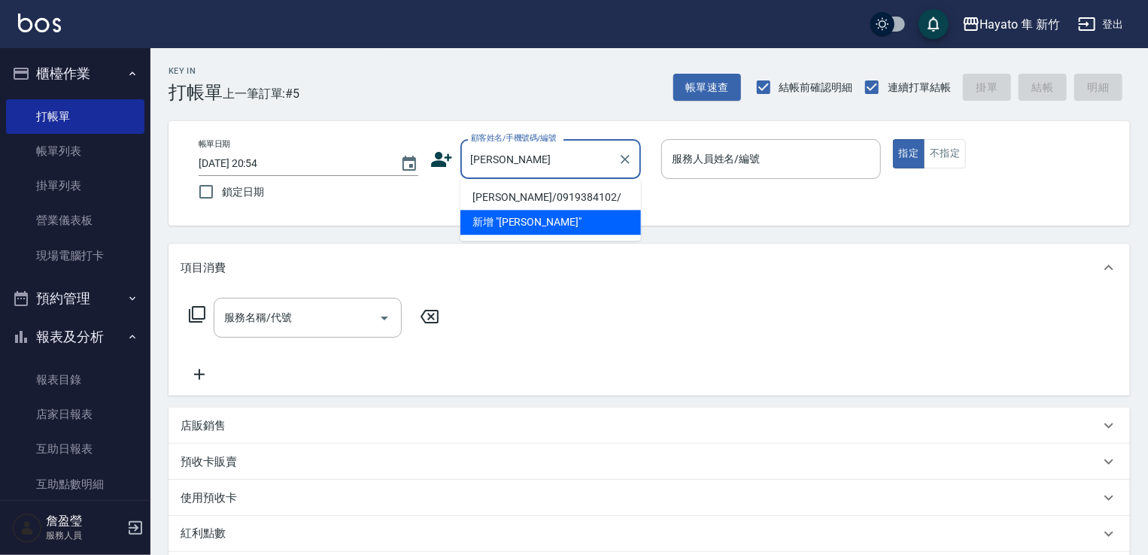
drag, startPoint x: 531, startPoint y: 187, endPoint x: 834, endPoint y: 211, distance: 303.4
click at [541, 186] on li "[PERSON_NAME]/0919384102/" at bounding box center [550, 197] width 181 height 25
type input "[PERSON_NAME]/0919384102/"
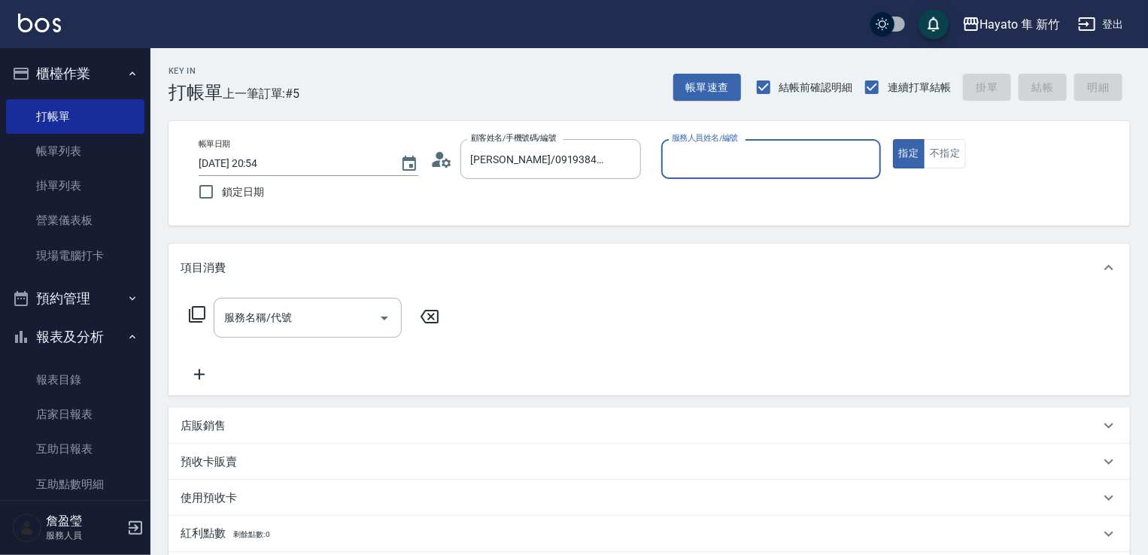
type input "[PERSON_NAME](無代號)"
drag, startPoint x: 955, startPoint y: 157, endPoint x: 878, endPoint y: 220, distance: 99.4
click at [953, 159] on button "不指定" at bounding box center [945, 153] width 42 height 29
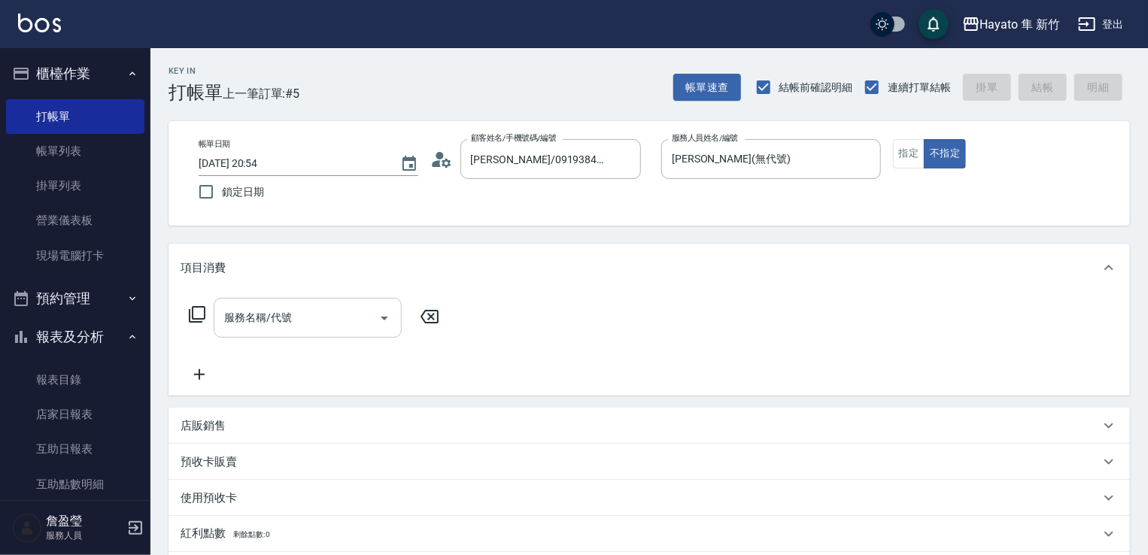
click at [317, 315] on input "服務名稱/代號" at bounding box center [296, 318] width 152 height 26
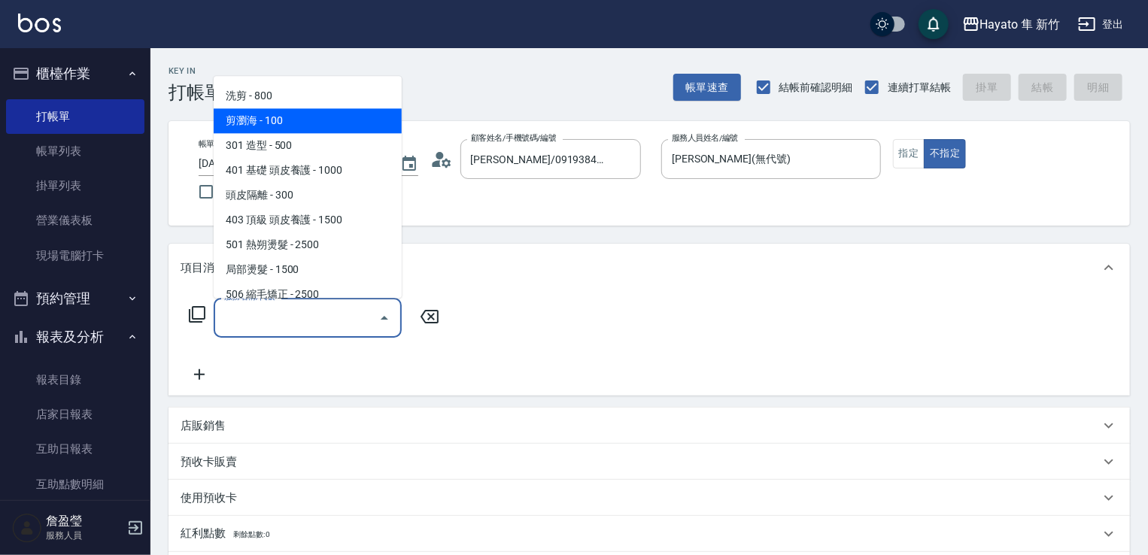
scroll to position [75, 0]
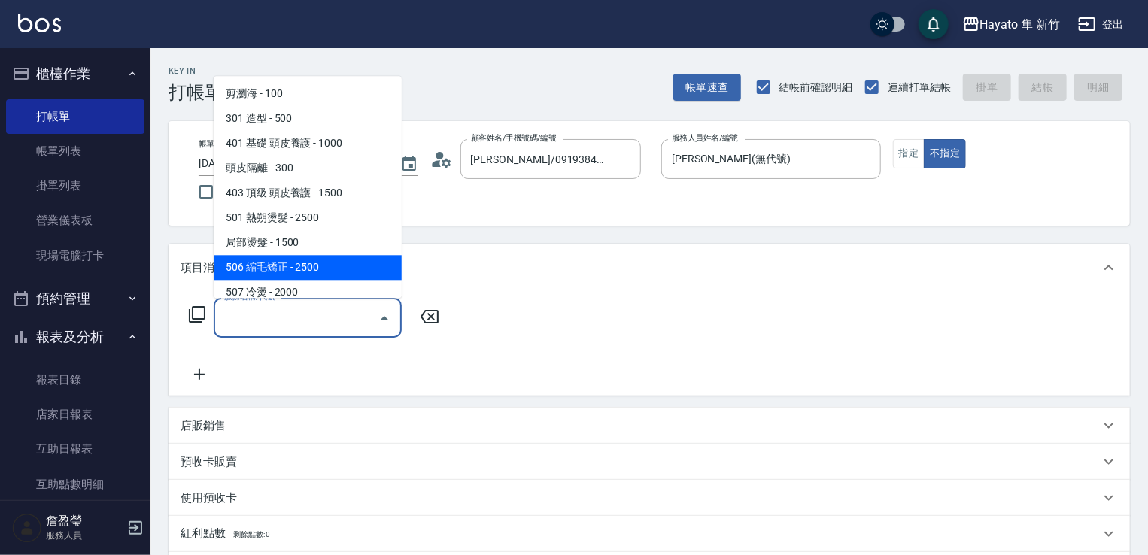
click at [296, 266] on span "506 縮毛矯正 - 2500" at bounding box center [308, 267] width 188 height 25
type input "506 縮毛矯正 (506)"
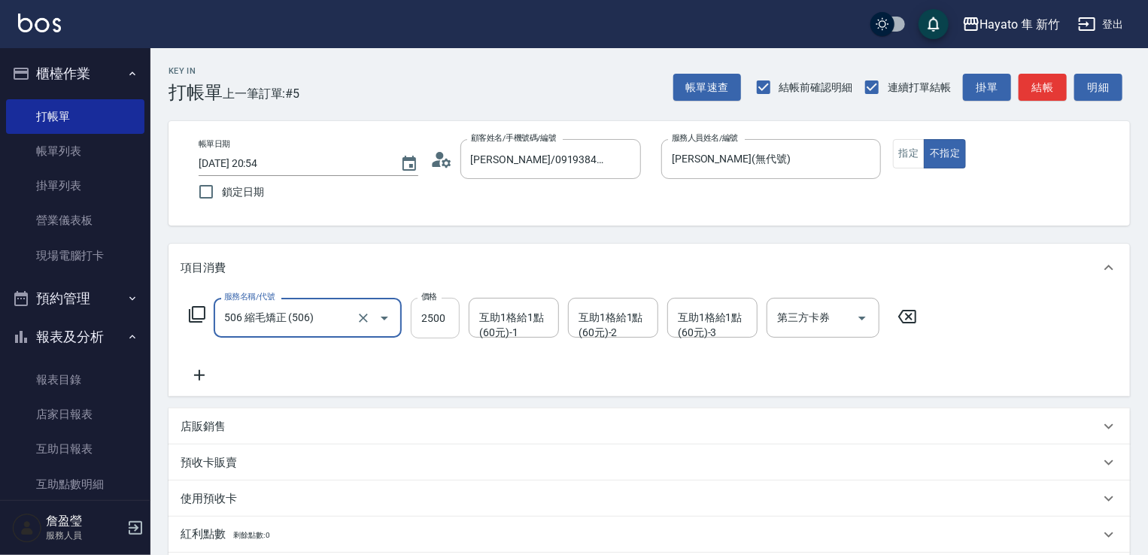
click at [448, 310] on input "2500" at bounding box center [435, 318] width 49 height 41
type input "1980"
click at [327, 381] on div "服務名稱/代號 506 縮毛矯正 (506) 服務名稱/代號 價格 1980 價格 互助1格給1點(60元)-1 互助1格給1點(60元)-1 互助1格給1點…" at bounding box center [554, 341] width 746 height 87
click at [197, 380] on icon at bounding box center [200, 375] width 38 height 18
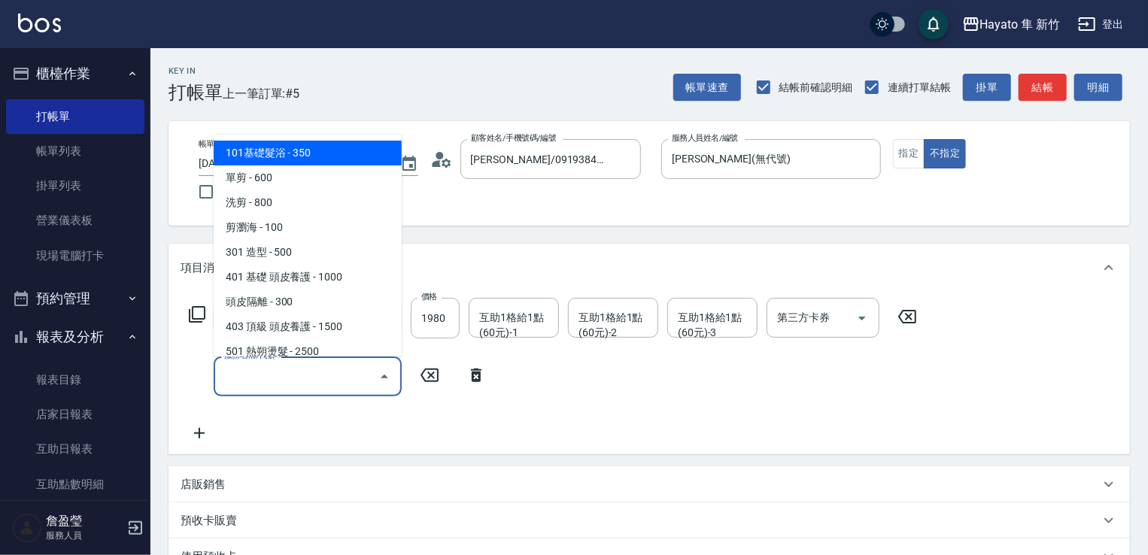
click at [247, 375] on input "服務名稱/代號" at bounding box center [296, 376] width 152 height 26
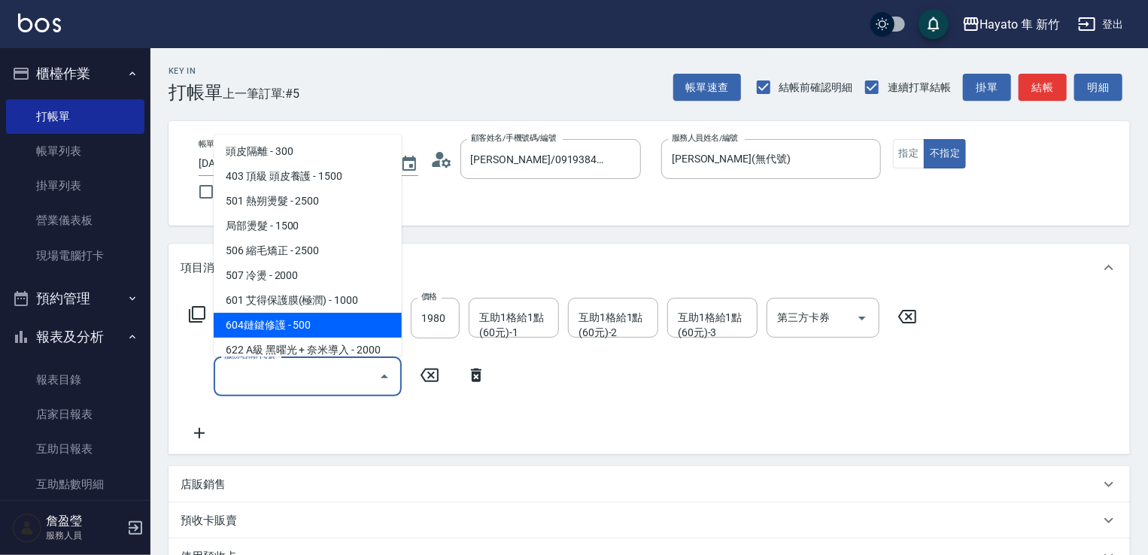
scroll to position [226, 0]
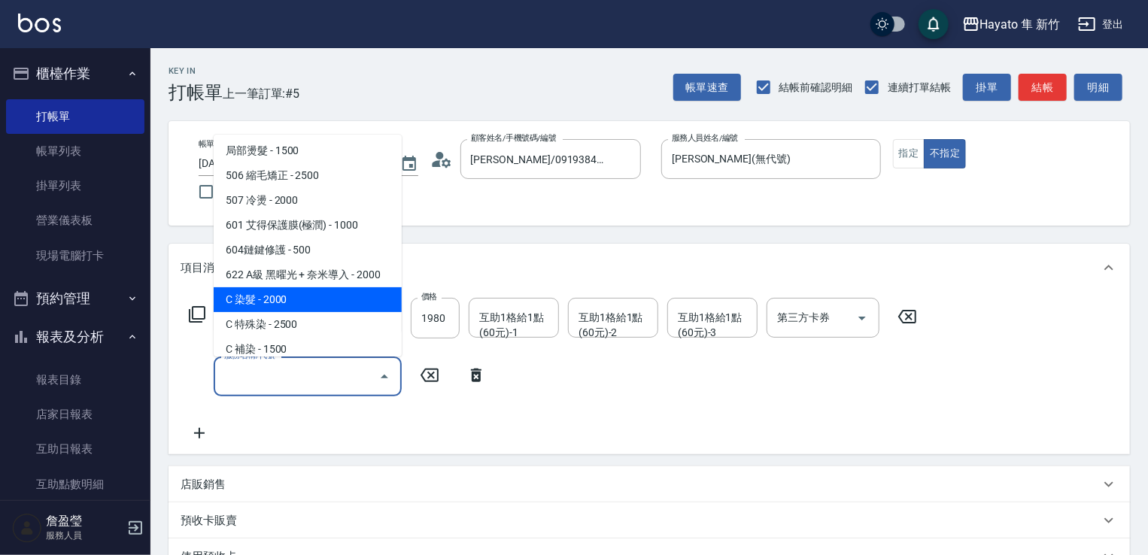
drag, startPoint x: 261, startPoint y: 300, endPoint x: 448, endPoint y: 413, distance: 218.7
click at [262, 305] on span "C 染髮 - 2000" at bounding box center [308, 299] width 188 height 25
type input "C 染髮(701)"
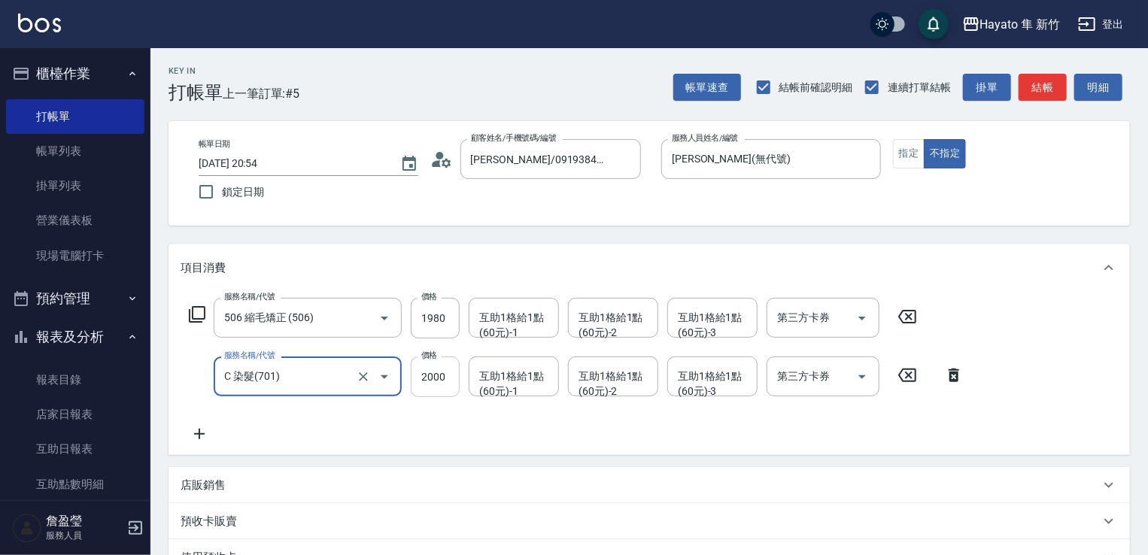
click at [422, 372] on input "2000" at bounding box center [435, 377] width 49 height 41
type input "2300"
click at [272, 402] on div "服務名稱/代號 506 縮毛矯正 (506) 服務名稱/代號 價格 1980 價格 互助1格給1點(60元)-1 互助1格給1點(60元)-1 互助1格給1點…" at bounding box center [577, 370] width 792 height 145
drag, startPoint x: 202, startPoint y: 435, endPoint x: 210, endPoint y: 434, distance: 8.3
click at [210, 434] on icon at bounding box center [200, 434] width 38 height 18
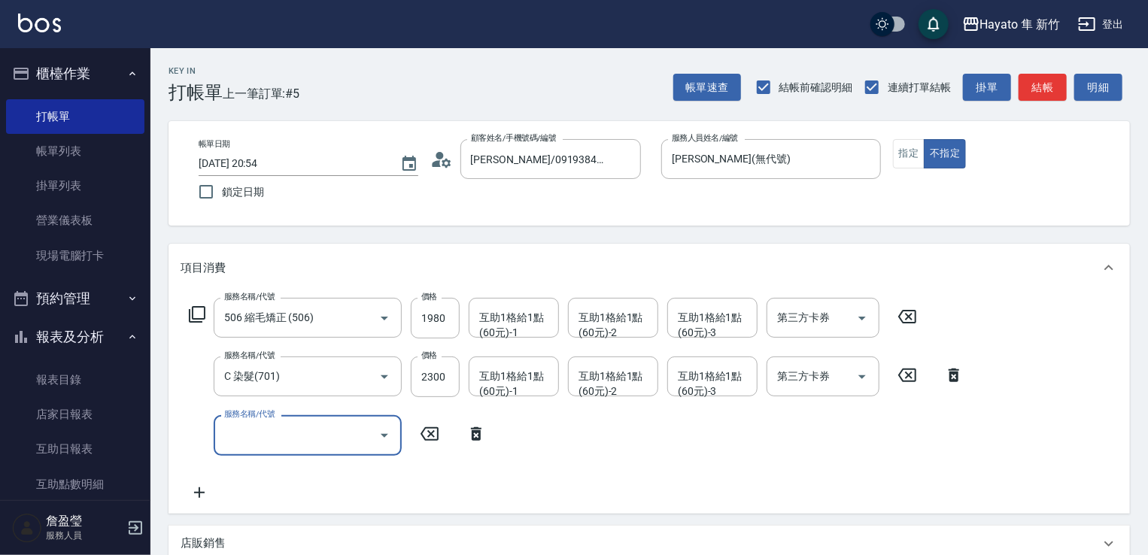
click at [260, 421] on div "服務名稱/代號" at bounding box center [308, 435] width 188 height 40
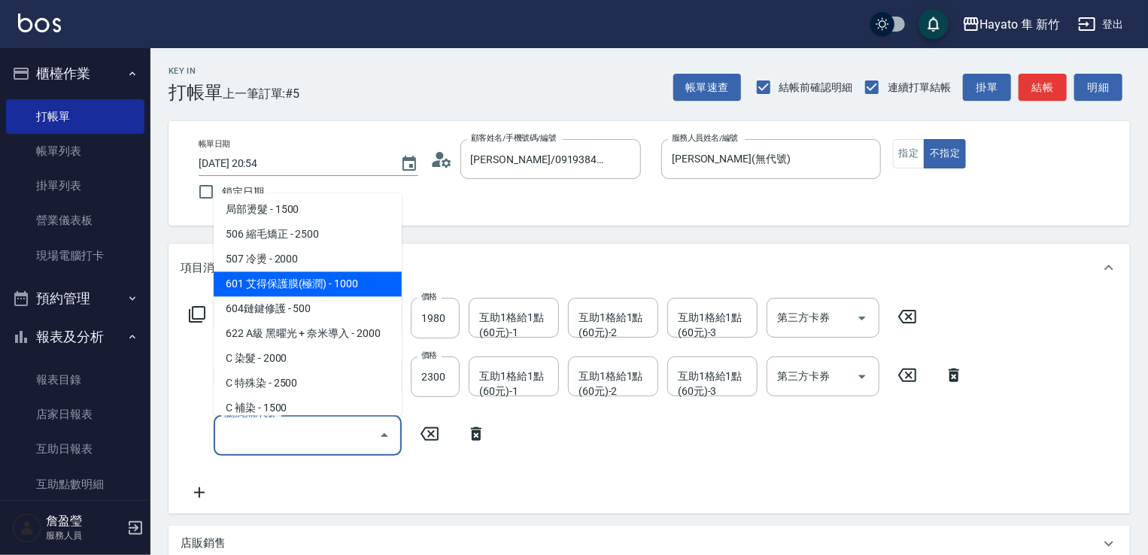
click at [256, 280] on span "601 艾得保護膜(極潤) - 1000" at bounding box center [308, 284] width 188 height 25
type input "601 艾得保護膜(極潤)(601)"
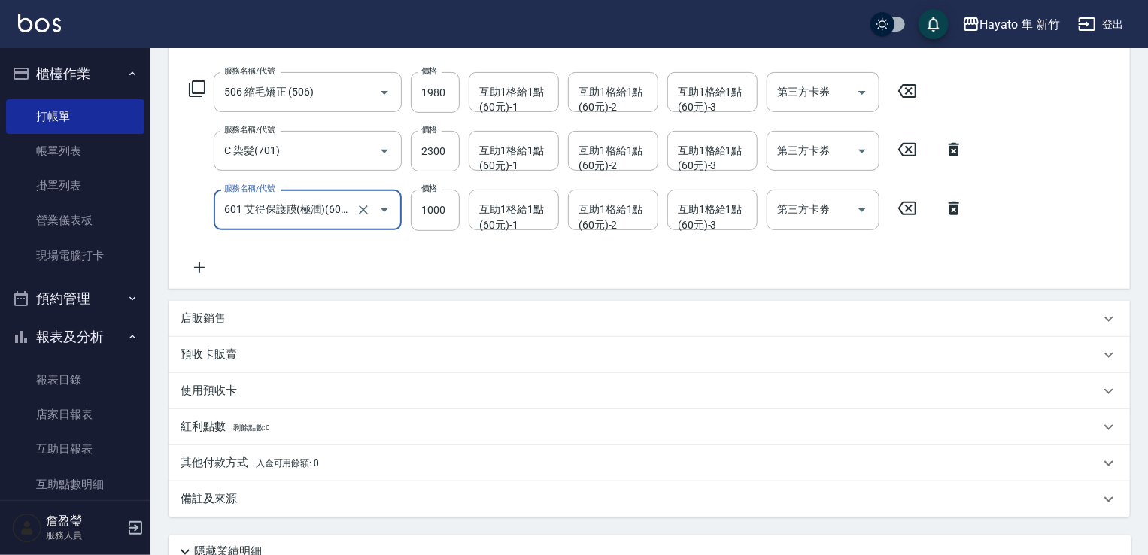
click at [202, 323] on p "店販銷售" at bounding box center [203, 319] width 45 height 16
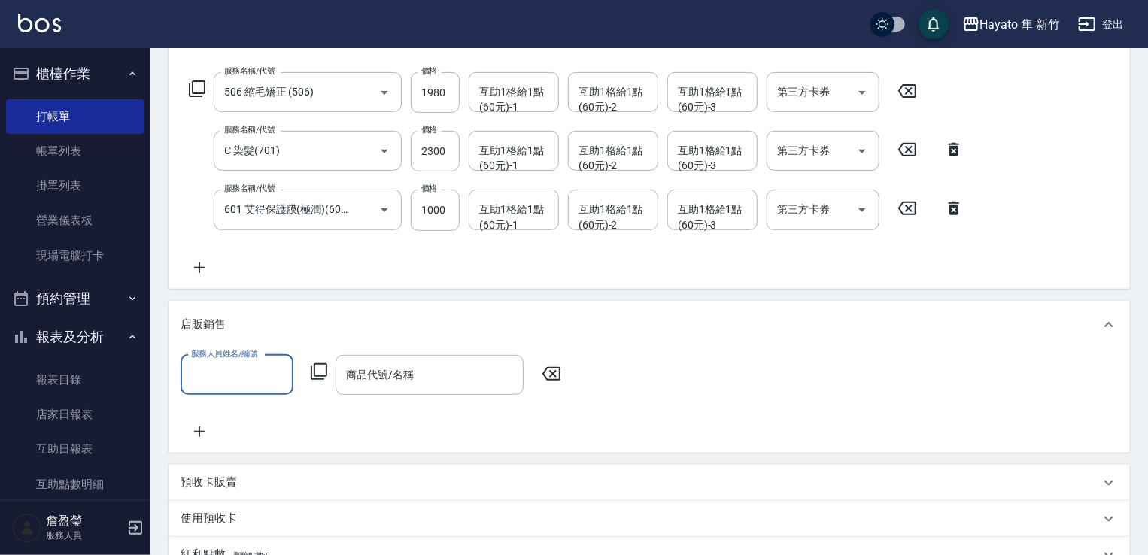
scroll to position [0, 0]
click at [202, 356] on label "服務人員姓名/編號" at bounding box center [224, 353] width 66 height 11
click at [202, 362] on input "服務人員姓名/編號" at bounding box center [236, 375] width 99 height 26
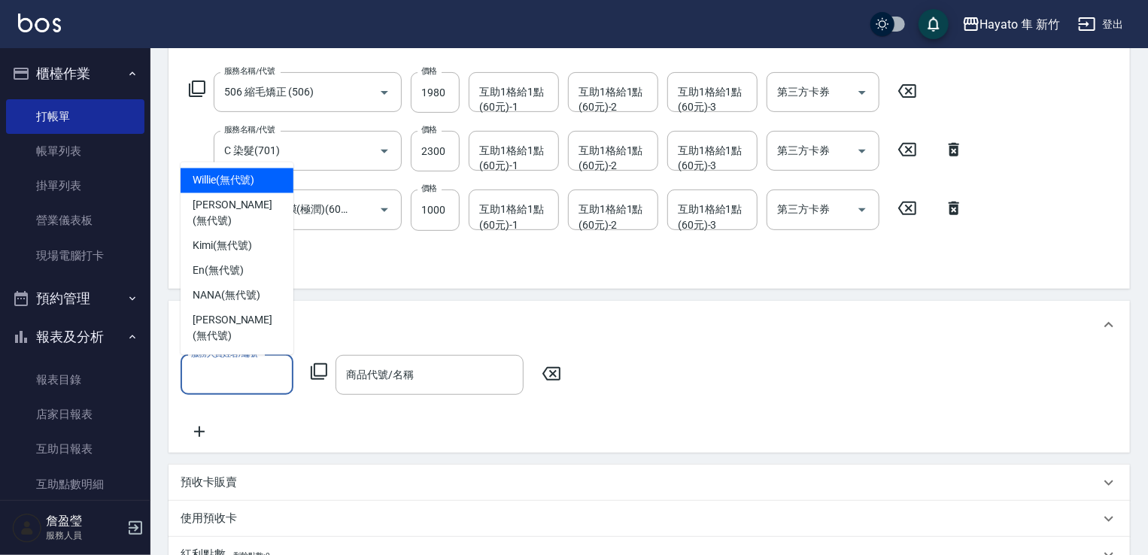
click at [201, 377] on input "服務人員姓名/編號" at bounding box center [236, 375] width 99 height 26
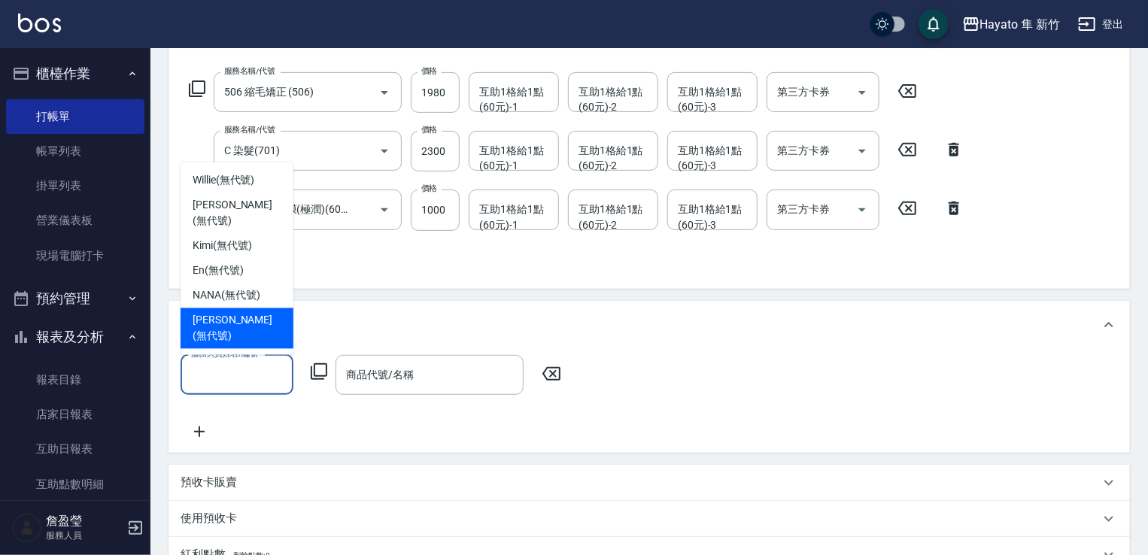
click at [214, 332] on span "[PERSON_NAME] (無代號)" at bounding box center [237, 329] width 89 height 32
type input "[PERSON_NAME](無代號)"
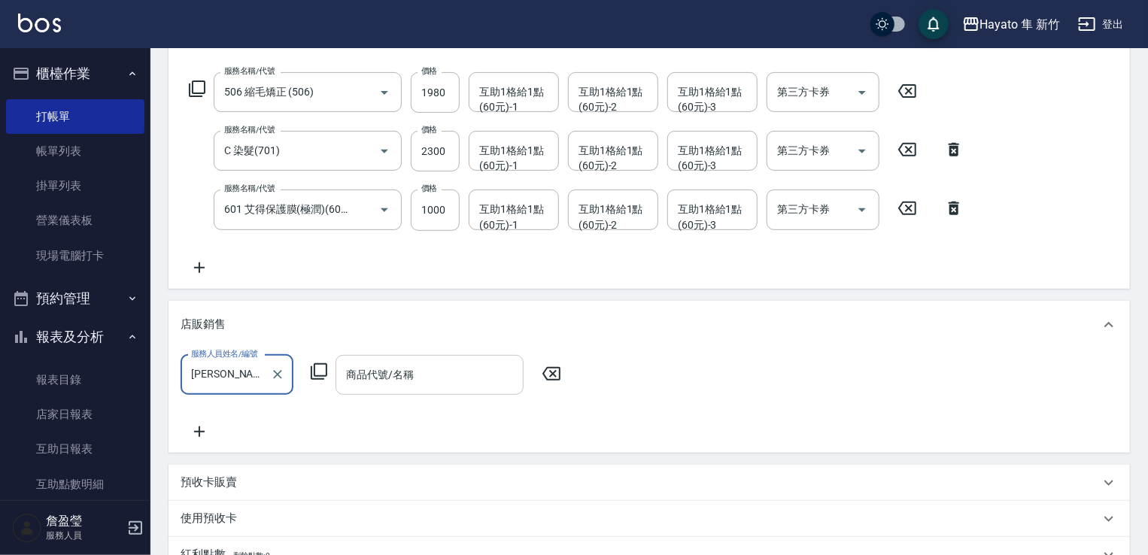
click at [397, 360] on div "商品代號/名稱" at bounding box center [430, 375] width 188 height 40
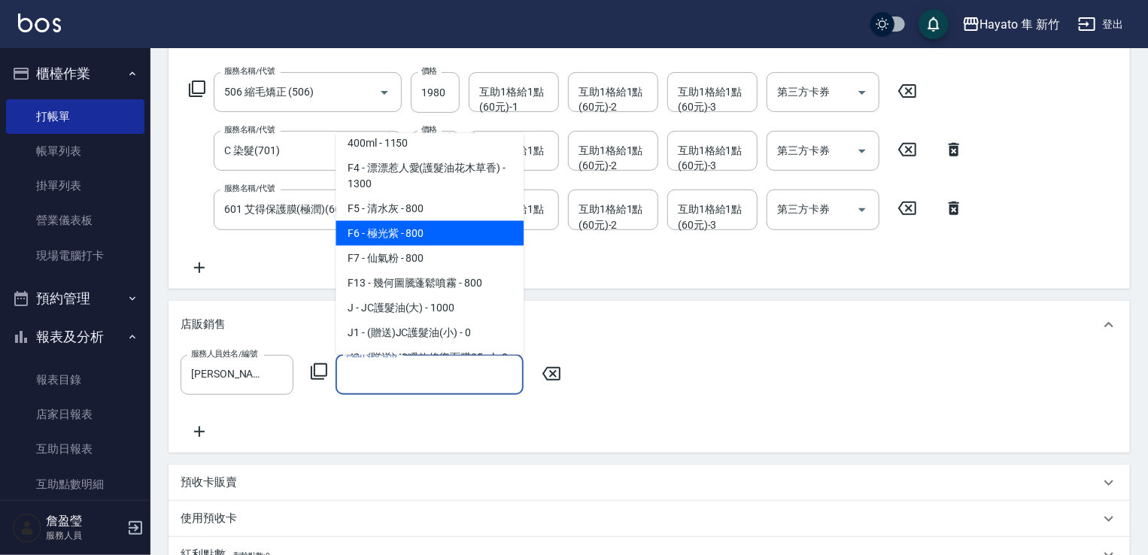
scroll to position [150, 0]
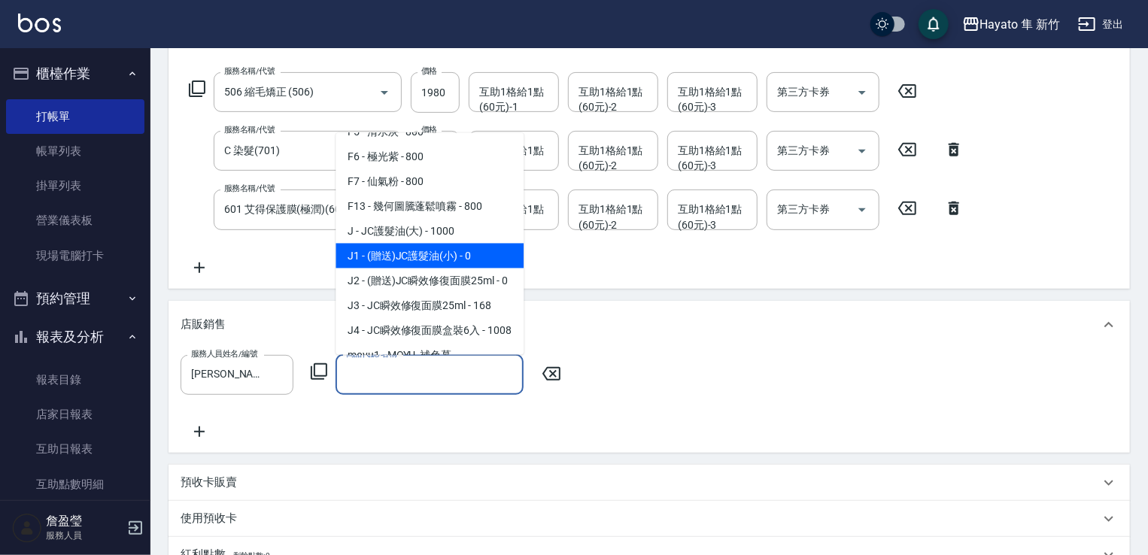
click at [430, 263] on span "J1 - (贈送)JC護髮油(小) - 0" at bounding box center [430, 255] width 188 height 25
type input "(贈送)JC護髮油(小)"
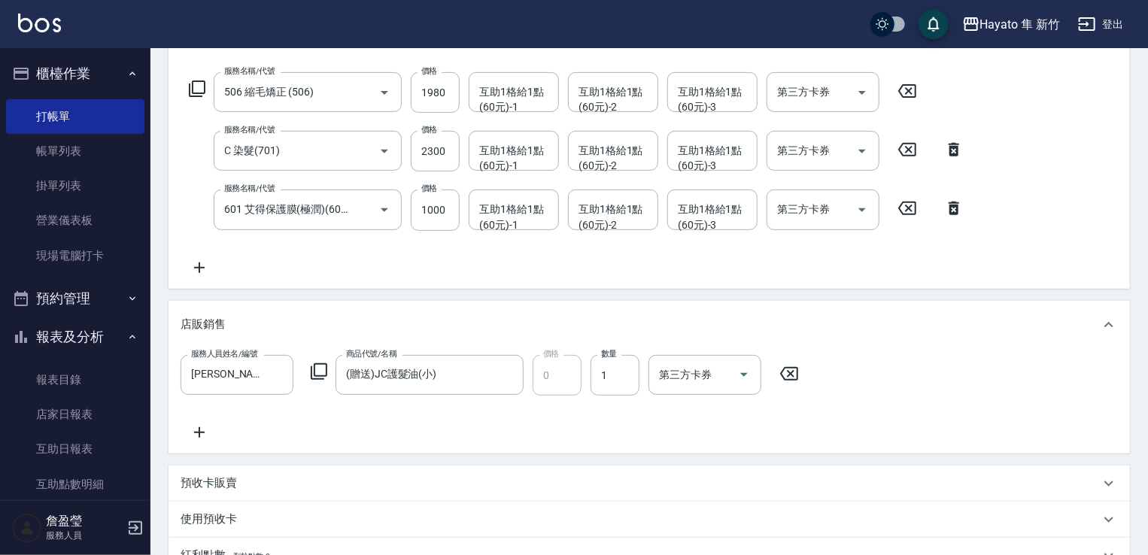
click at [206, 430] on icon at bounding box center [200, 433] width 38 height 18
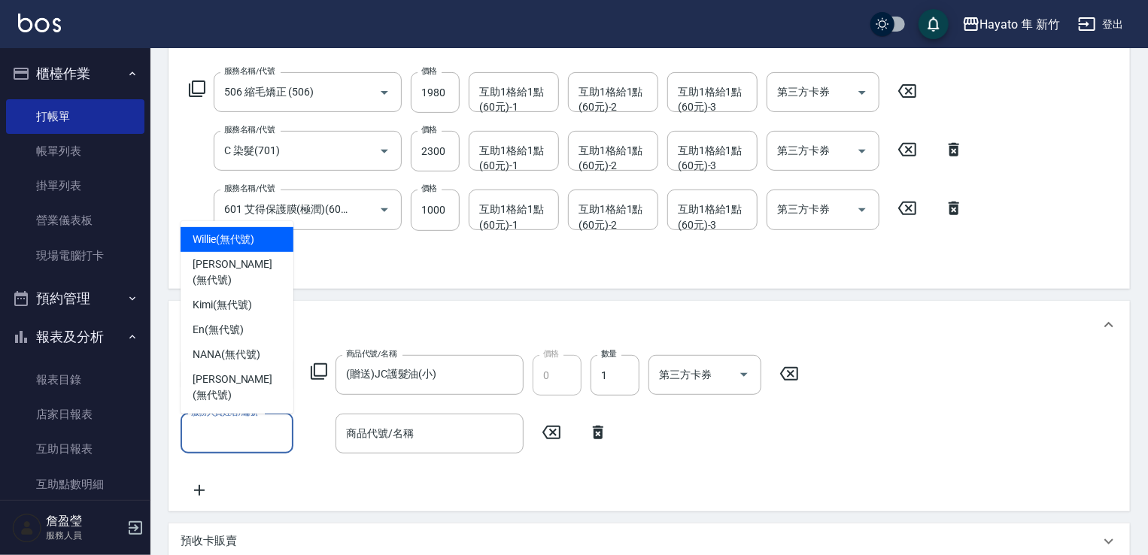
click at [240, 430] on input "服務人員姓名/編號" at bounding box center [236, 434] width 99 height 26
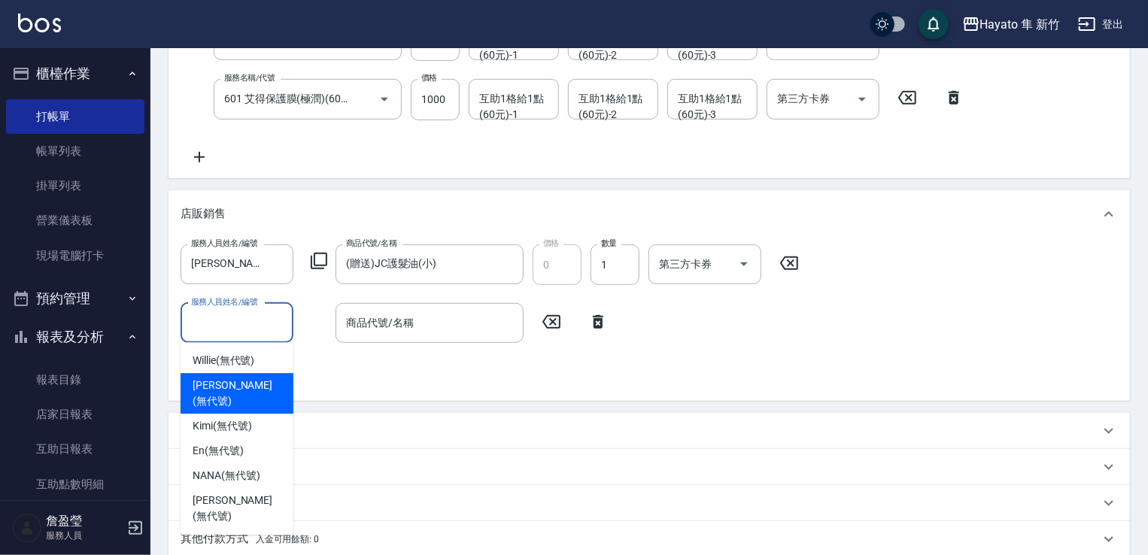
scroll to position [376, 0]
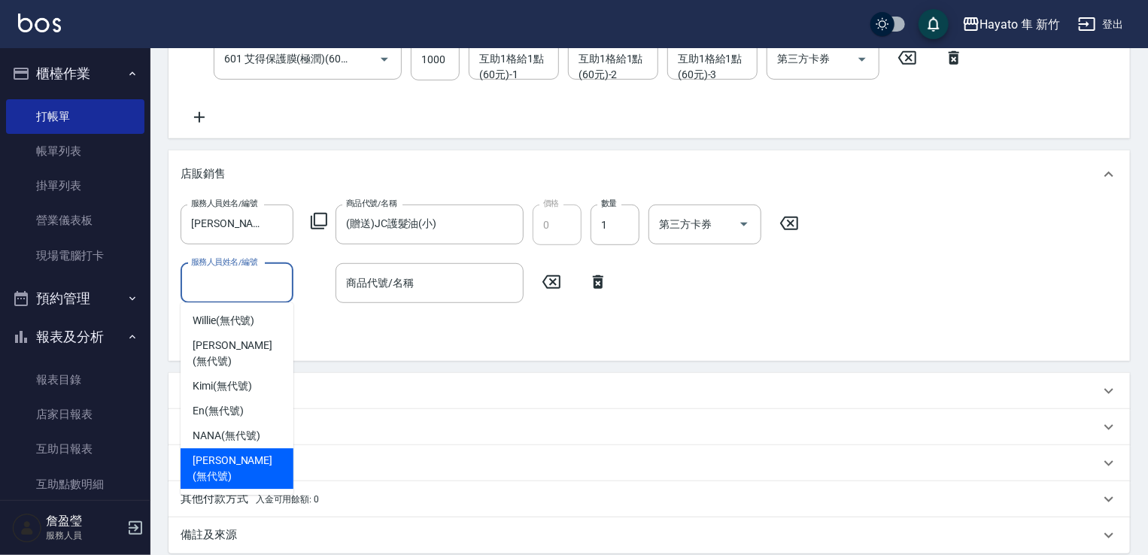
click at [245, 453] on span "[PERSON_NAME] (無代號)" at bounding box center [237, 469] width 89 height 32
type input "[PERSON_NAME](無代號)"
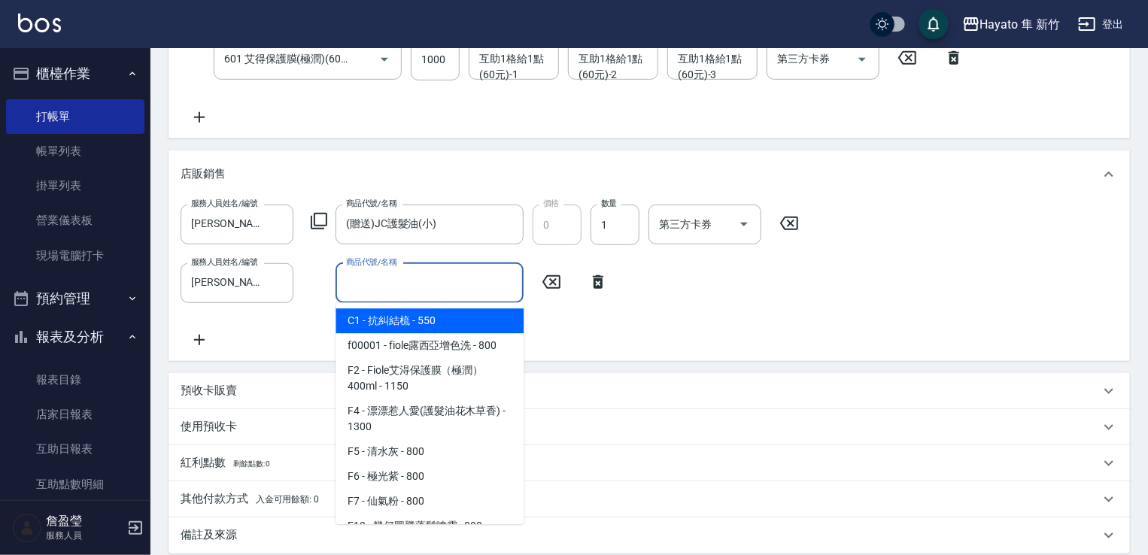
click at [381, 285] on input "商品代號/名稱" at bounding box center [429, 283] width 175 height 26
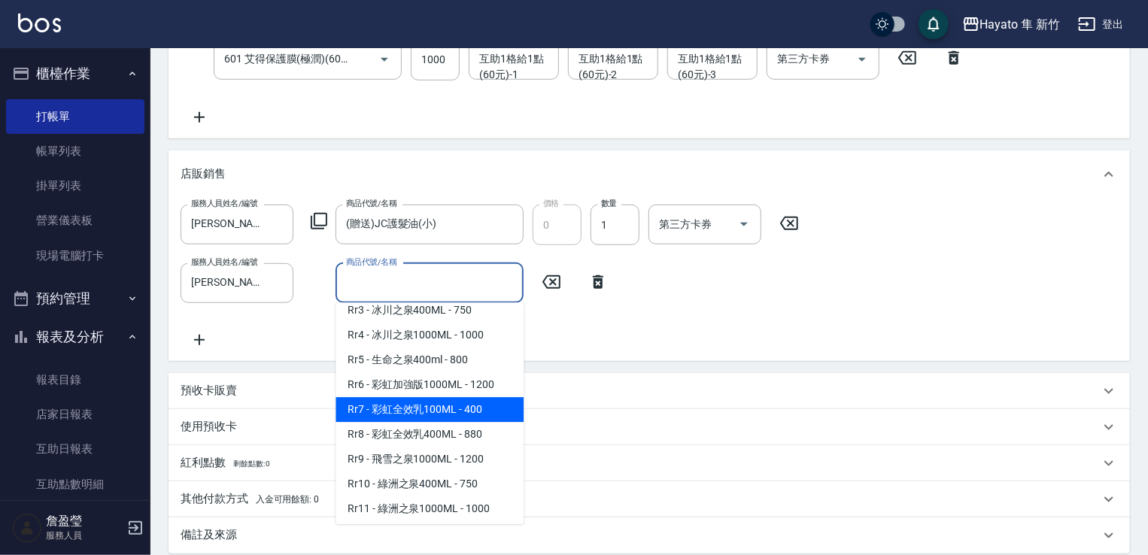
scroll to position [677, 0]
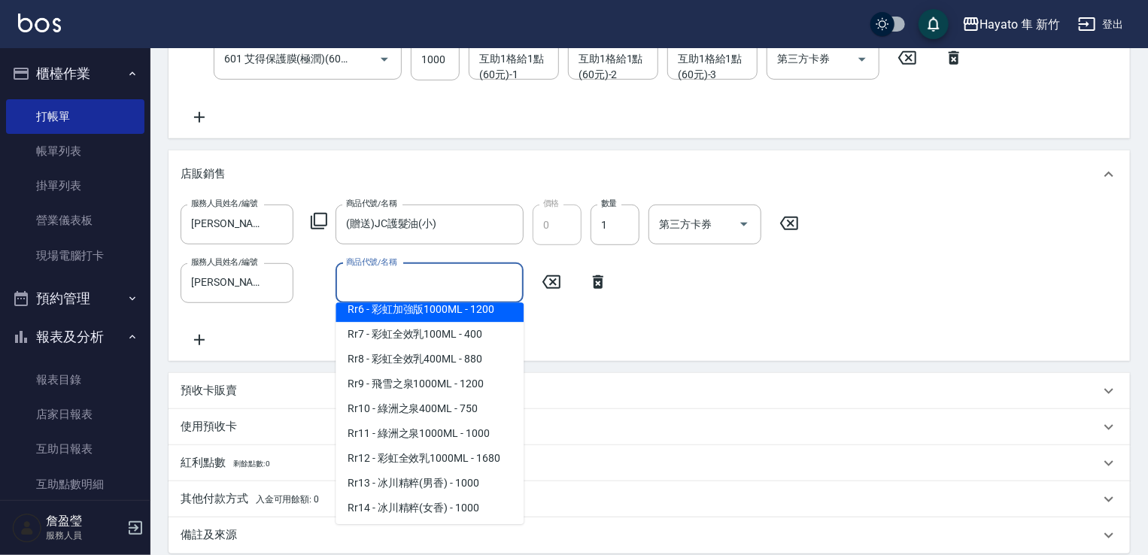
click at [424, 322] on span "Rr6 - 彩虹加強版1000ML - 1200" at bounding box center [430, 309] width 188 height 25
type input "彩虹加強版1000ML"
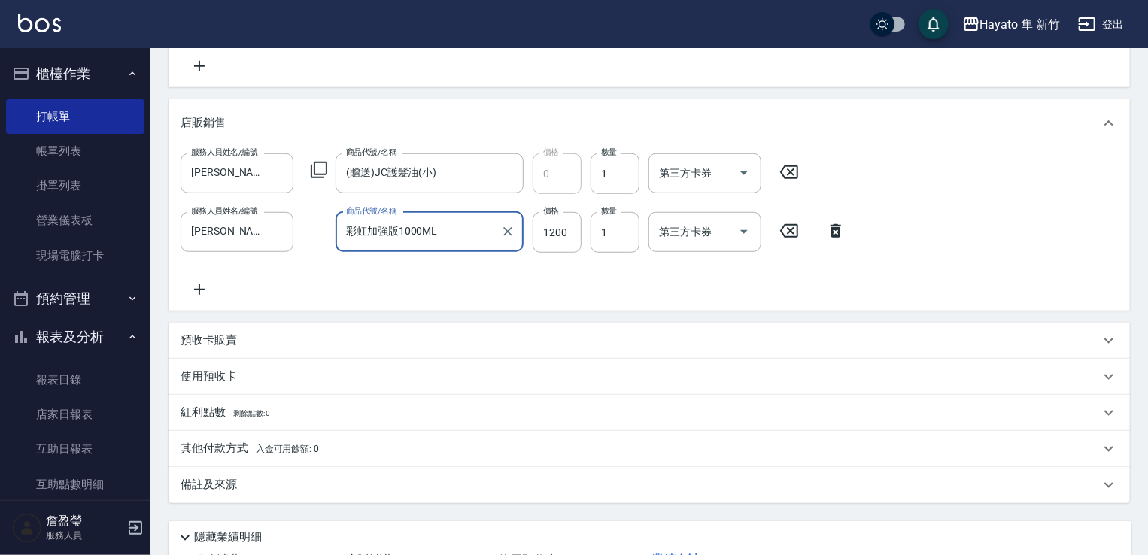
scroll to position [527, 0]
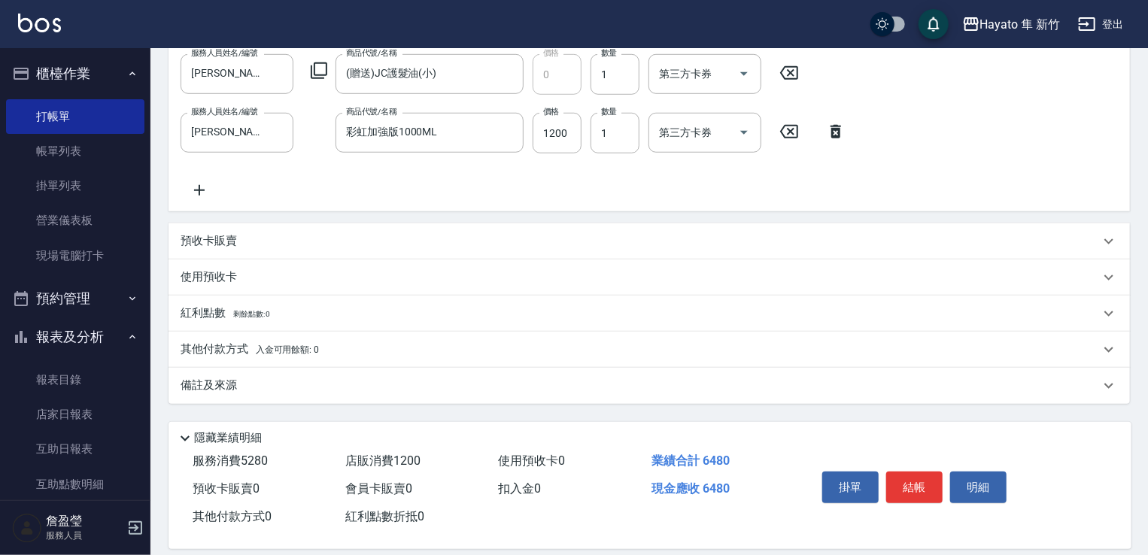
drag, startPoint x: 290, startPoint y: 380, endPoint x: 454, endPoint y: 426, distance: 170.3
click at [290, 381] on div "備註及來源" at bounding box center [640, 386] width 919 height 16
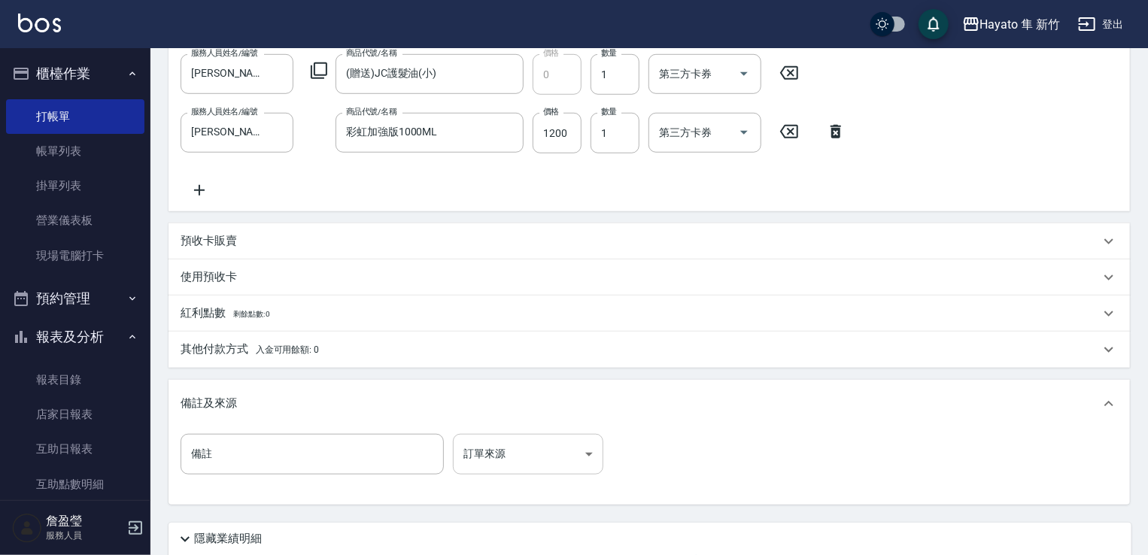
click at [488, 458] on body "Hayato 隼 新竹 登出 櫃檯作業 打帳單 帳單列表 掛單列表 營業儀表板 現場電腦打卡 預約管理 預約管理 報表及分析 報表目錄 店家日報表 互助日報表…" at bounding box center [574, 70] width 1148 height 1195
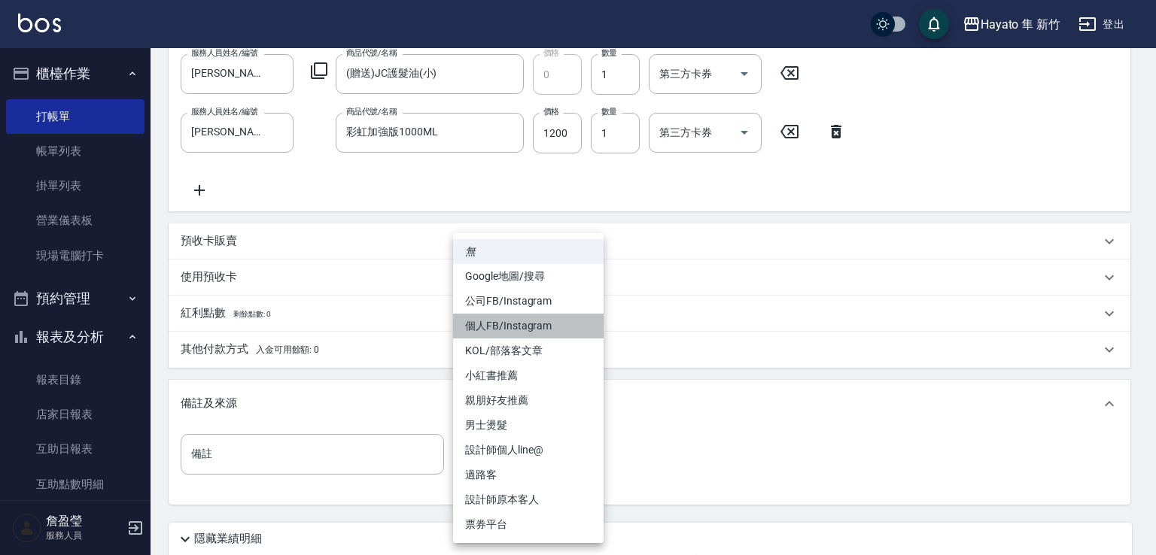
click at [479, 323] on li "個人FB/Instagram" at bounding box center [528, 326] width 150 height 25
type input "個人FB/Instagram"
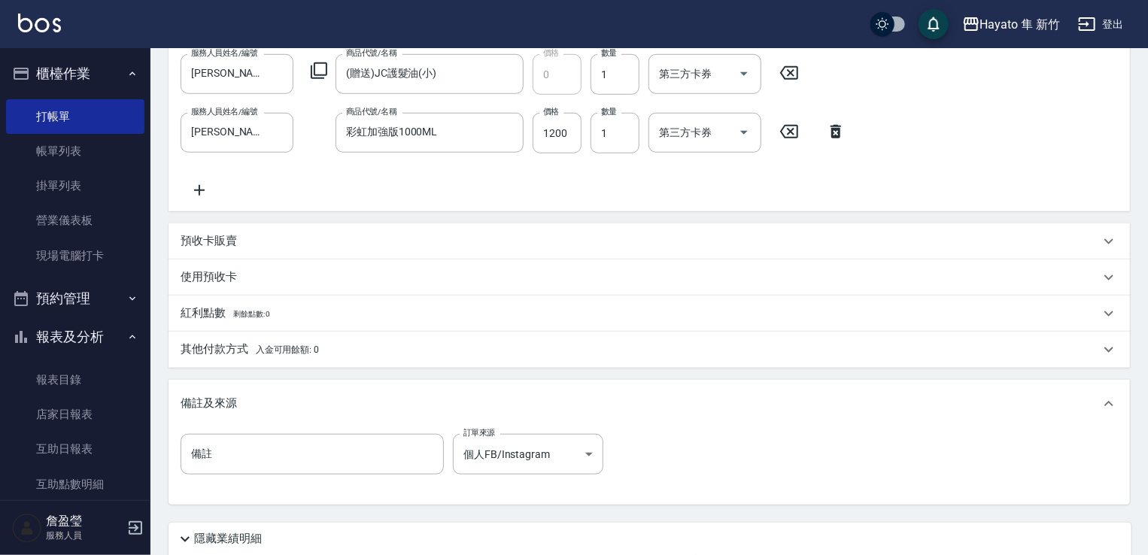
click at [301, 347] on span "入金可用餘額: 0" at bounding box center [288, 350] width 64 height 11
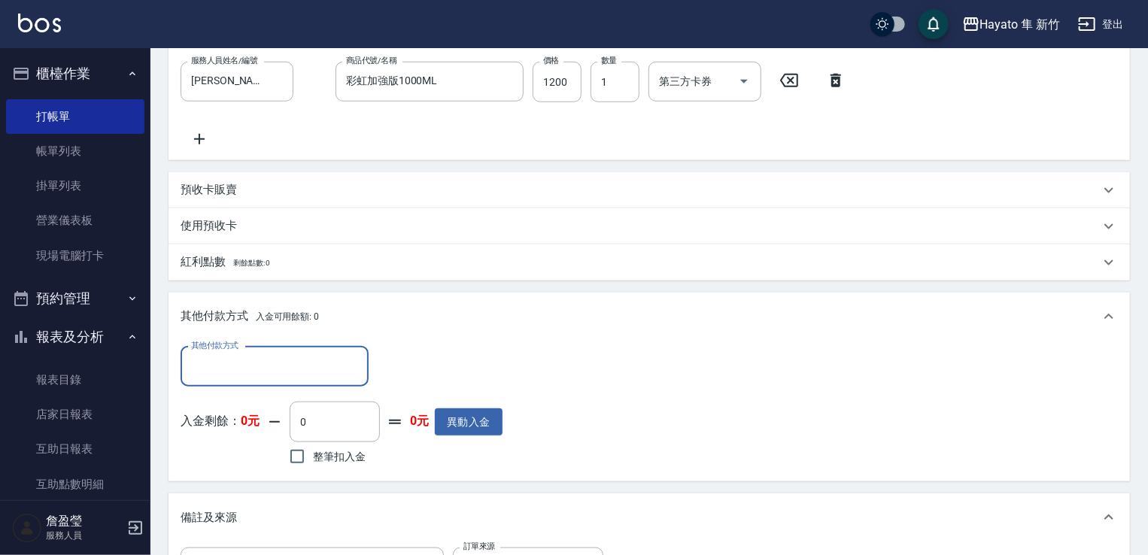
scroll to position [602, 0]
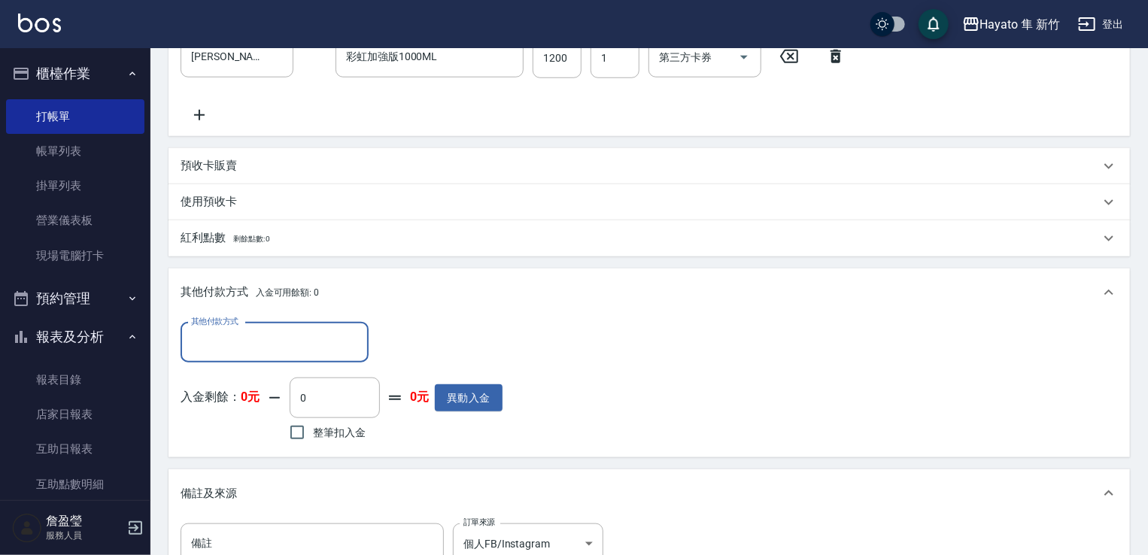
click at [246, 338] on input "其他付款方式" at bounding box center [274, 343] width 175 height 26
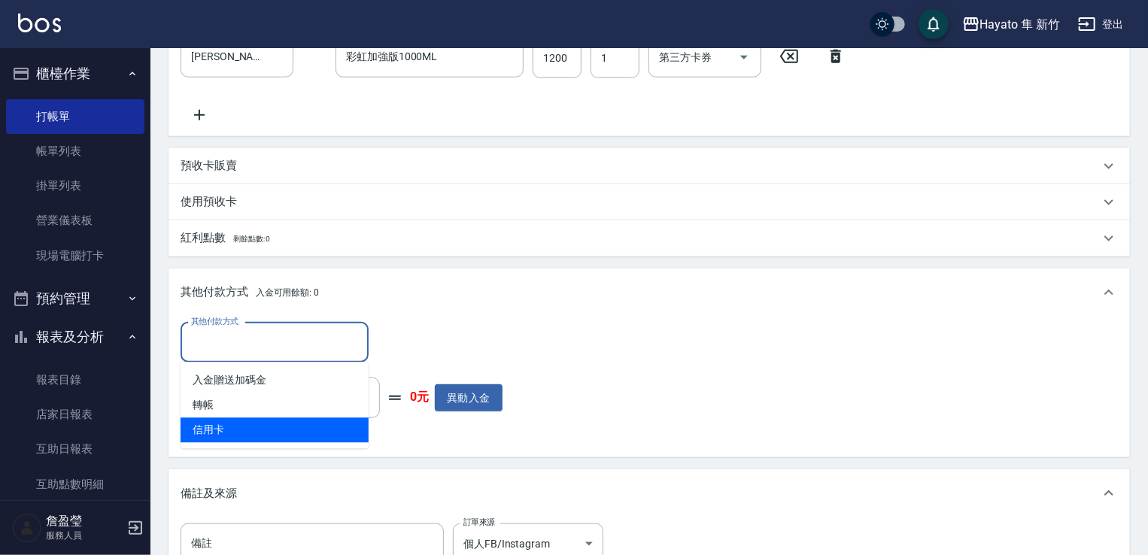
click at [250, 431] on span "信用卡" at bounding box center [275, 430] width 188 height 25
type input "信用卡"
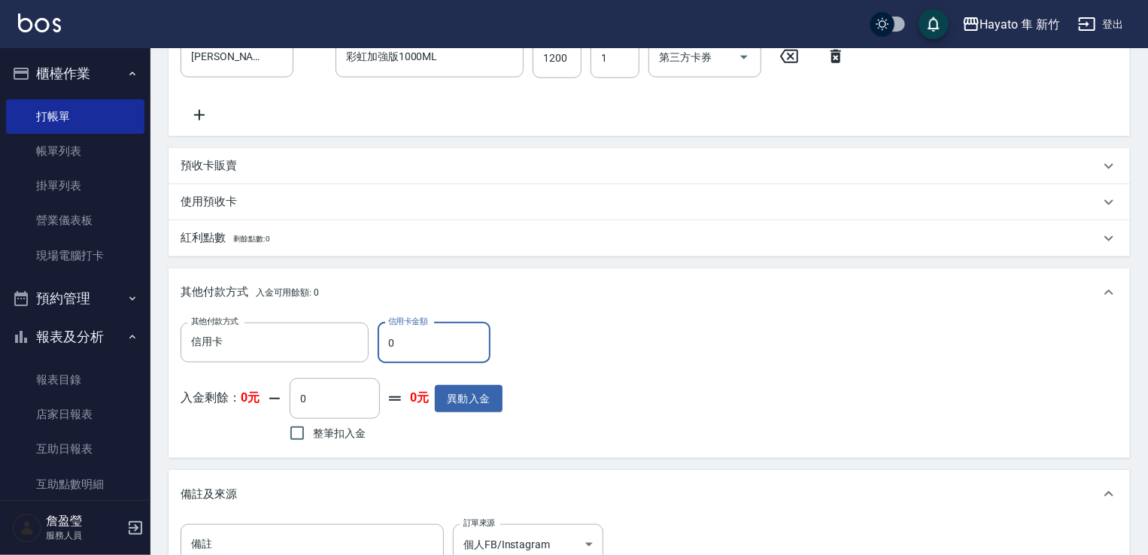
click at [421, 342] on input "0" at bounding box center [434, 343] width 113 height 41
type input "6480"
click at [601, 355] on div "其他付款方式 信用卡 其他付款方式 信用卡金額 6480 信用卡金額 入金剩餘： 0元 0 ​ 整筆扣入金 0元 異動入金" at bounding box center [649, 384] width 937 height 123
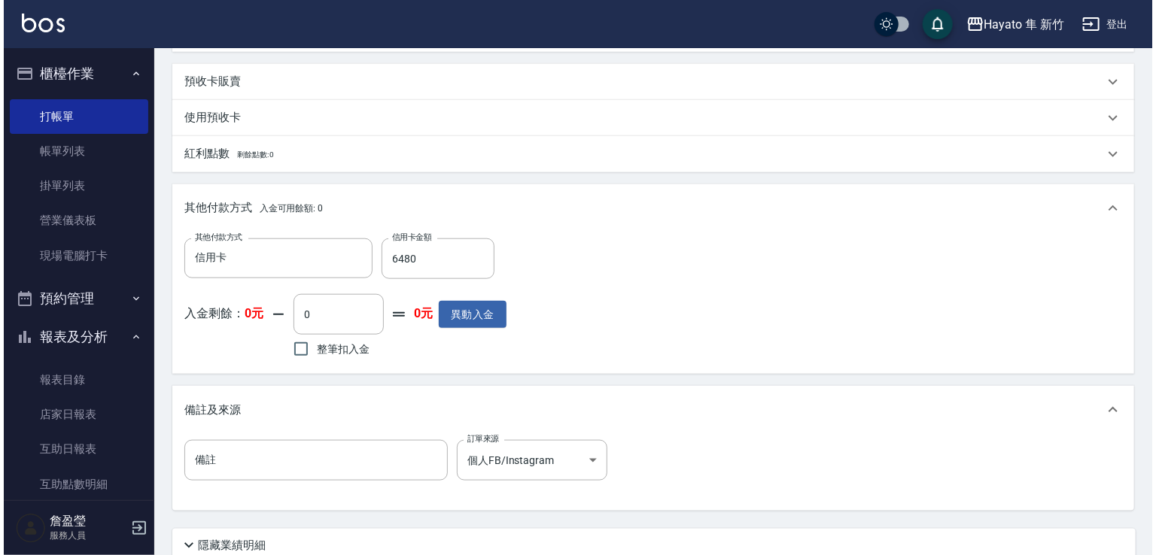
scroll to position [810, 0]
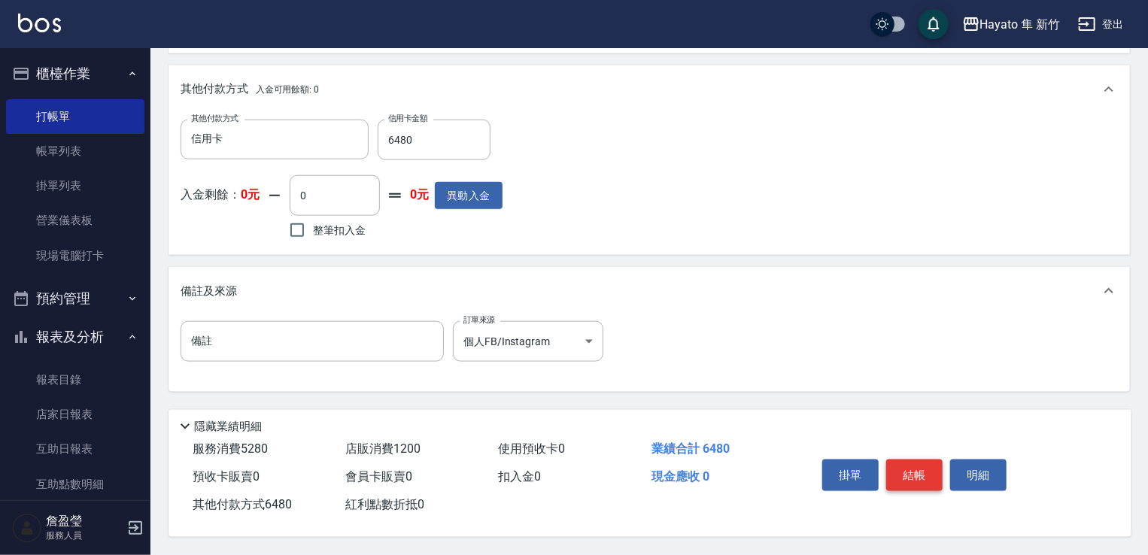
click at [932, 479] on button "結帳" at bounding box center [914, 476] width 56 height 32
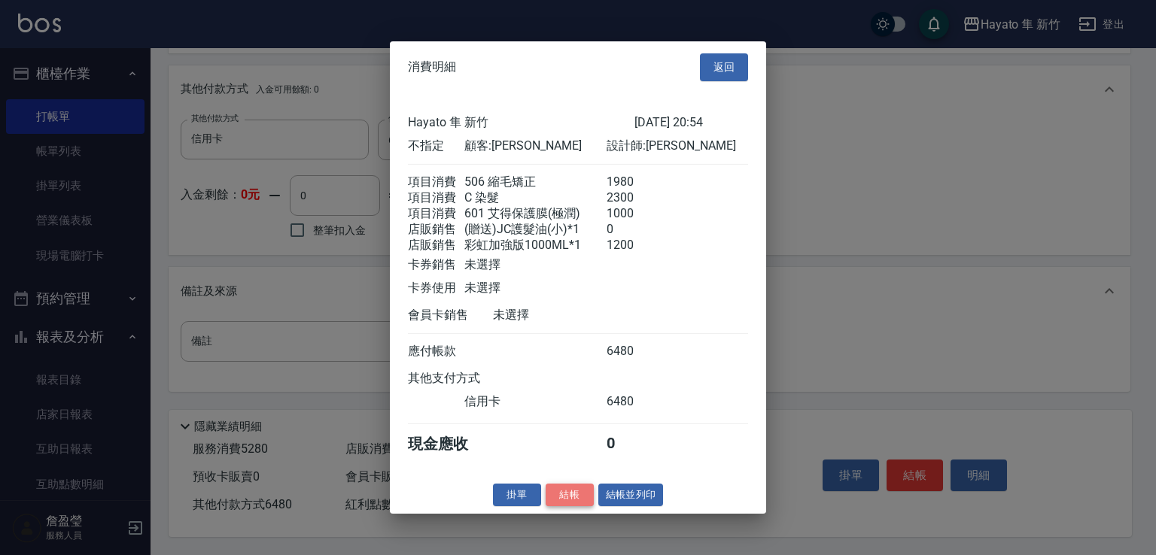
click at [573, 506] on button "結帳" at bounding box center [569, 494] width 48 height 23
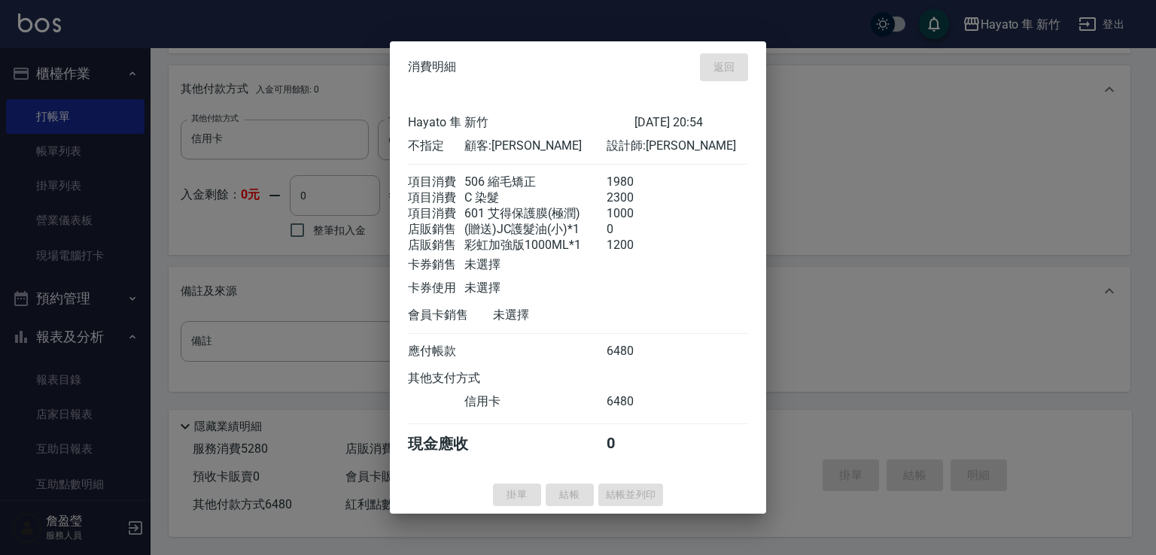
type input "[DATE] 20:56"
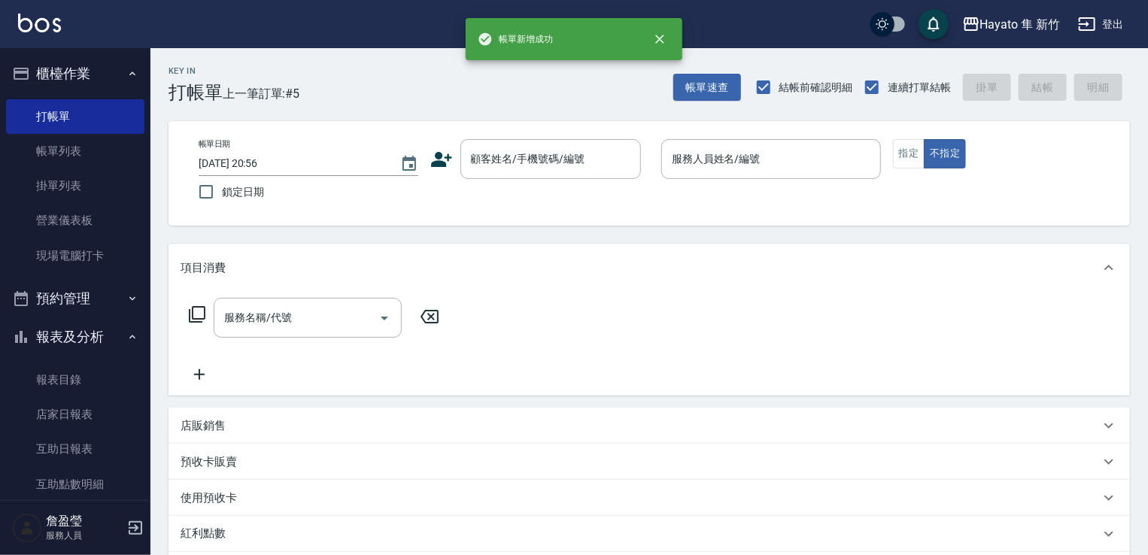
scroll to position [0, 0]
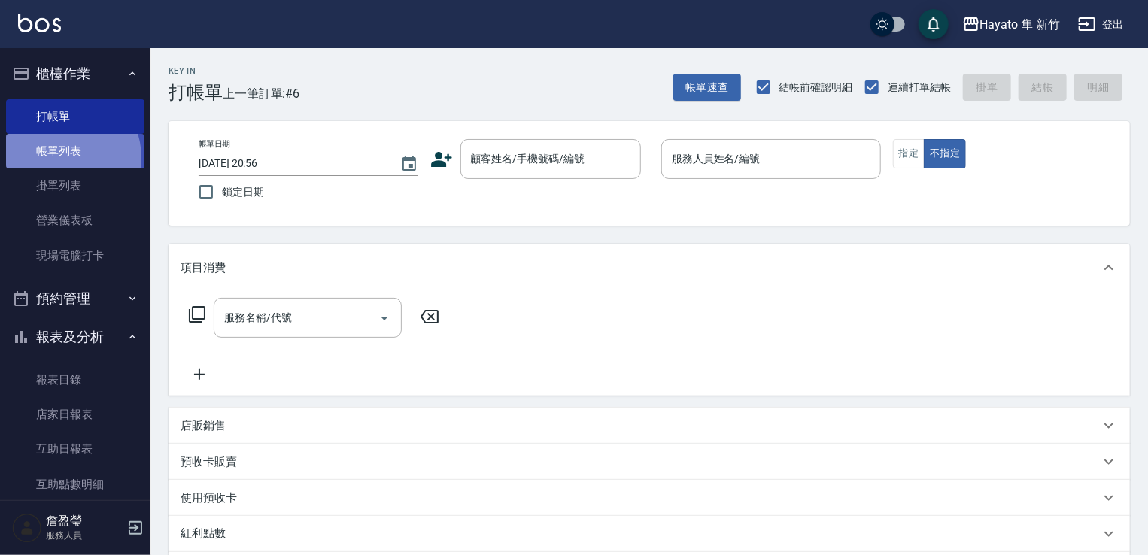
click at [65, 157] on link "帳單列表" at bounding box center [75, 151] width 138 height 35
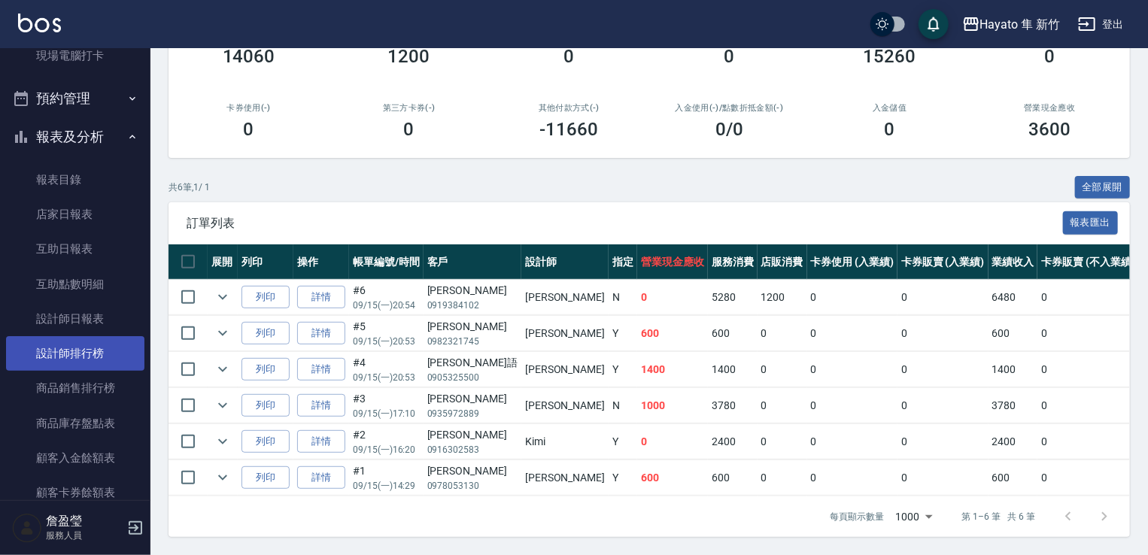
scroll to position [226, 0]
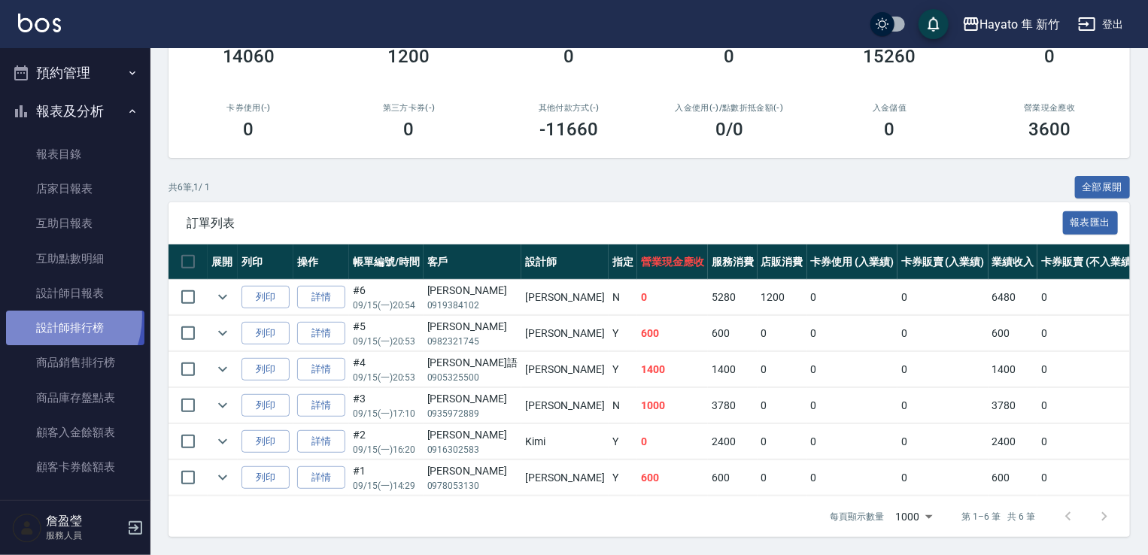
click at [48, 317] on link "設計師排行榜" at bounding box center [75, 328] width 138 height 35
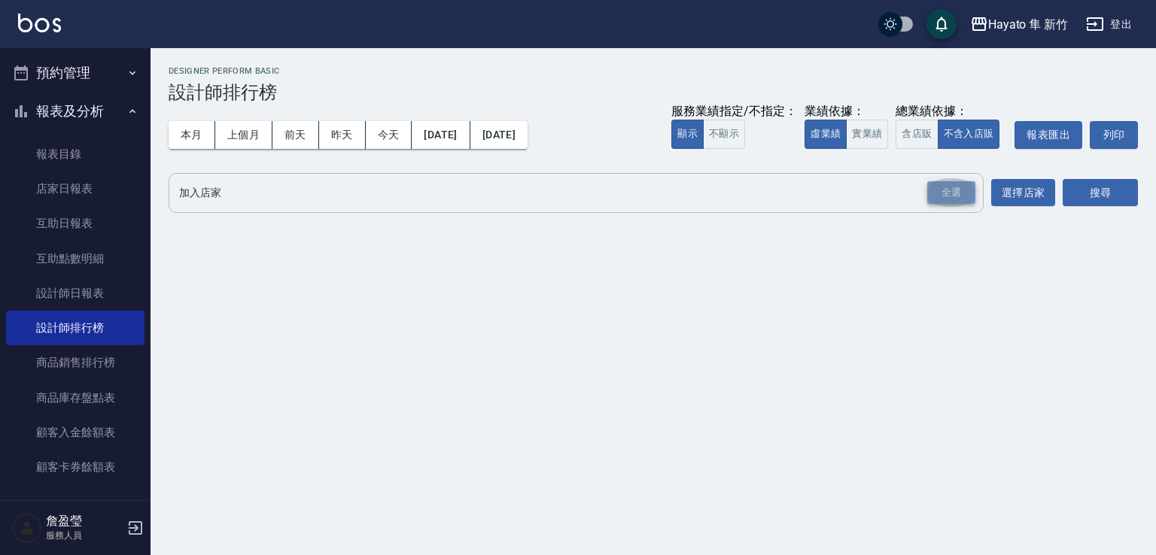
click at [947, 187] on div "全選" at bounding box center [951, 192] width 48 height 23
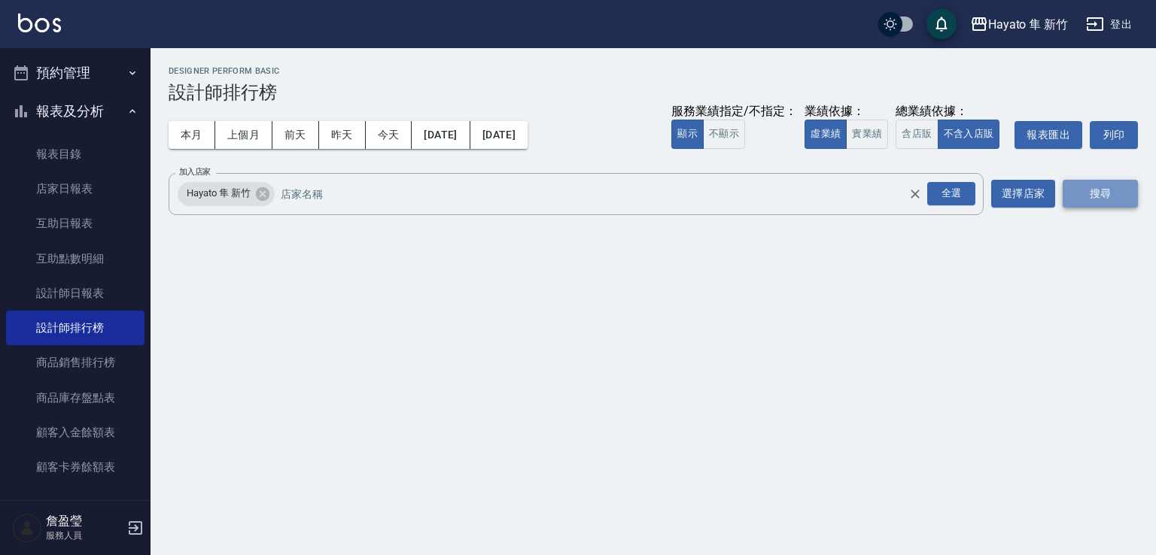
click at [1108, 180] on button "搜尋" at bounding box center [1099, 194] width 75 height 28
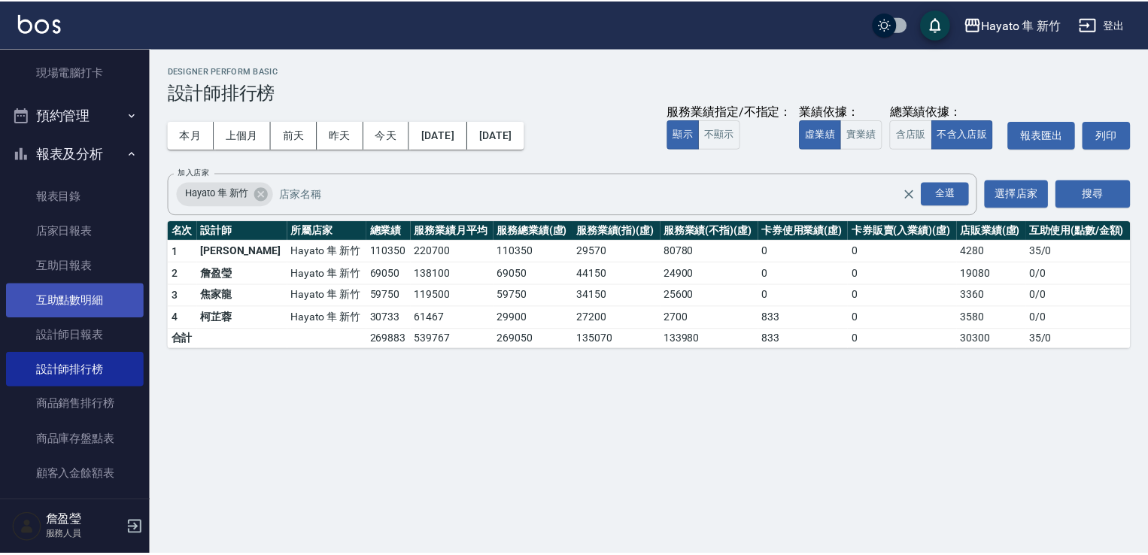
scroll to position [150, 0]
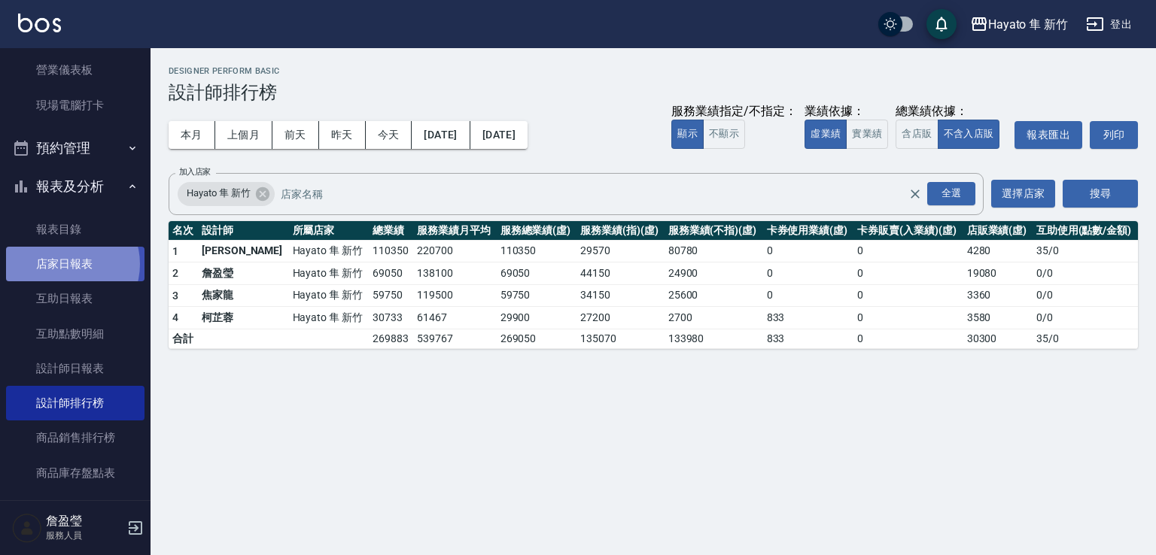
click at [66, 264] on link "店家日報表" at bounding box center [75, 264] width 138 height 35
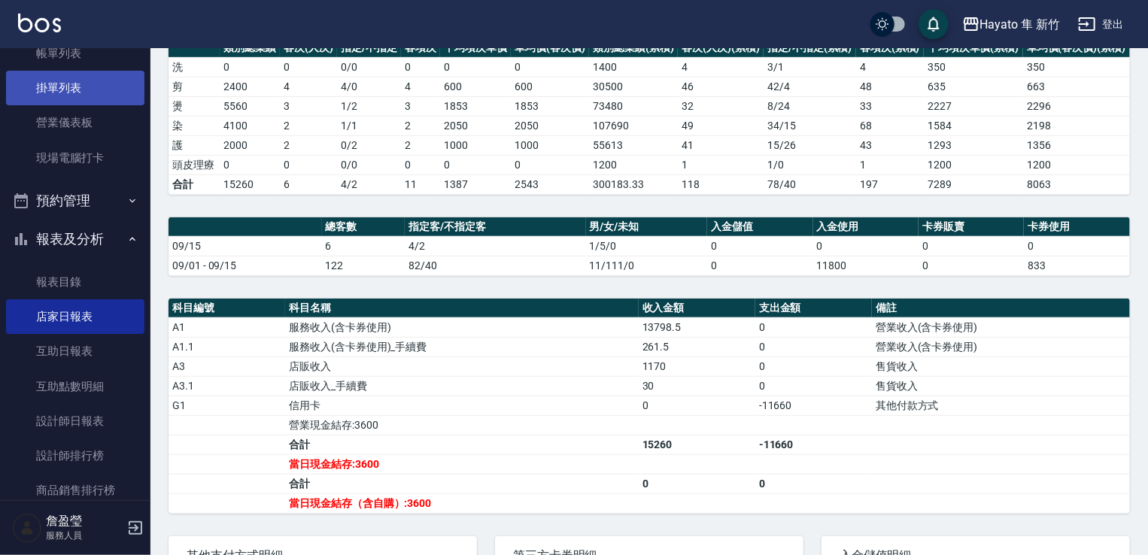
scroll to position [75, 0]
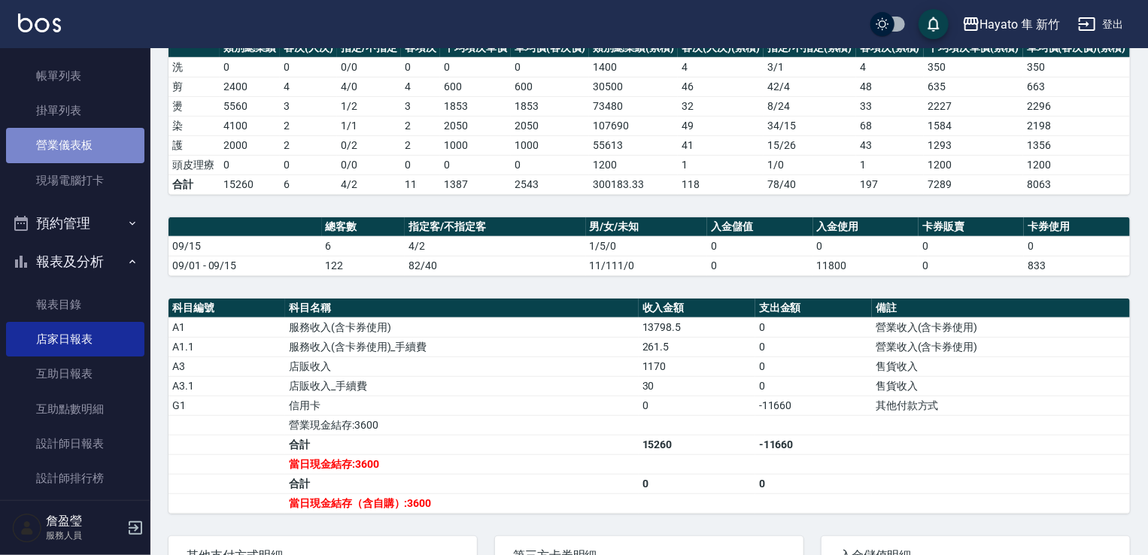
click at [93, 130] on link "營業儀表板" at bounding box center [75, 145] width 138 height 35
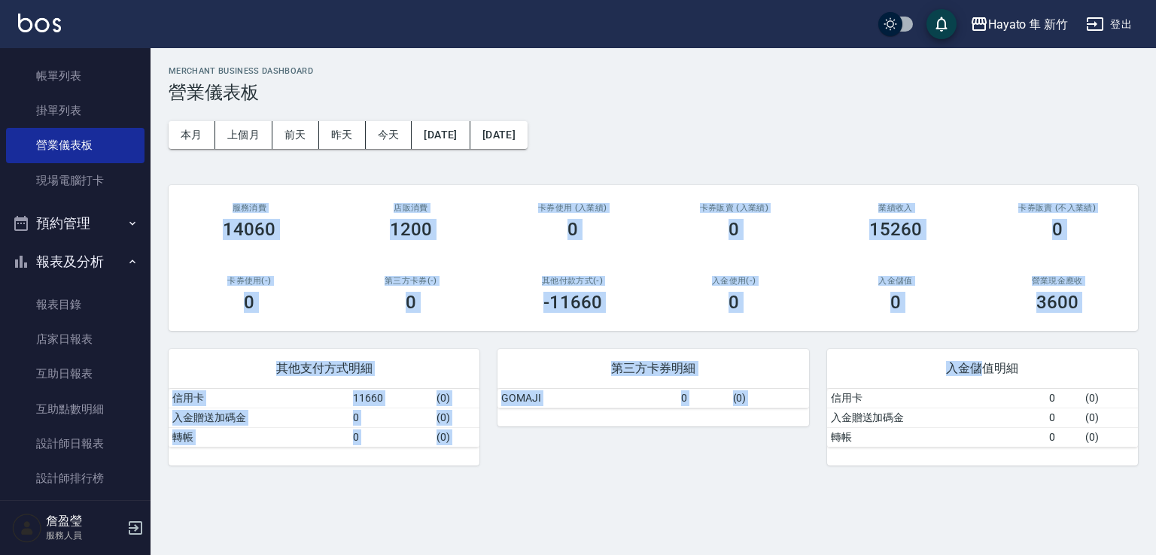
drag, startPoint x: 981, startPoint y: 314, endPoint x: 986, endPoint y: 333, distance: 19.5
click at [986, 333] on div "MERCHANT BUSINESS DASHBOARD 營業儀表板 本月 上個月 [DATE] [DATE] [DATE] [DATE] [DATE] 服務消…" at bounding box center [652, 266] width 1005 height 436
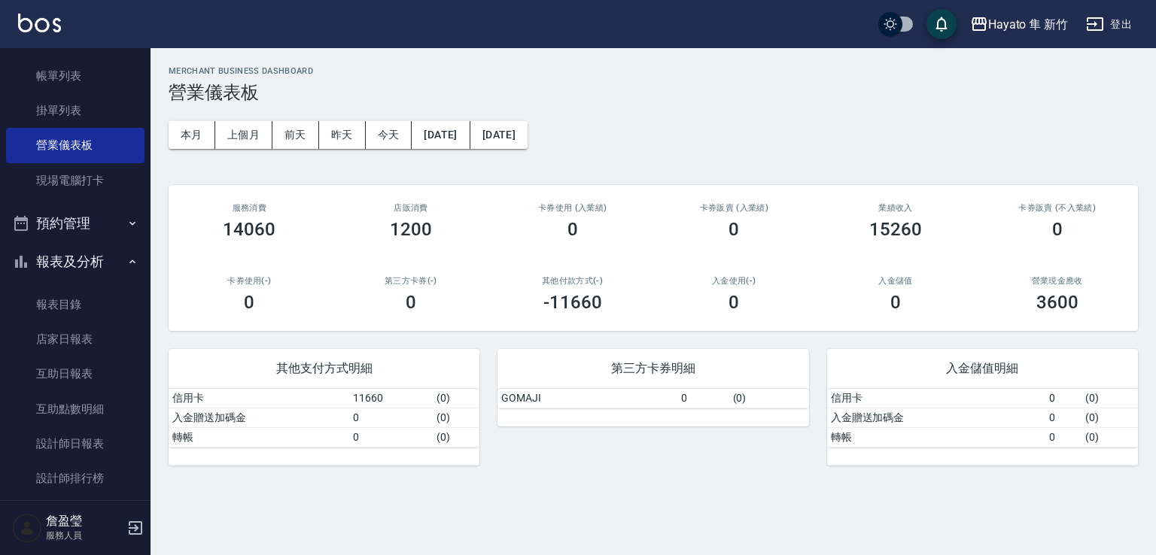
click at [844, 136] on div "MERCHANT BUSINESS DASHBOARD 營業儀表板 本月 上個月 [DATE] [DATE] [DATE] [DATE] [DATE] 服務消…" at bounding box center [652, 266] width 1005 height 436
click at [56, 175] on link "現場電腦打卡" at bounding box center [75, 180] width 138 height 35
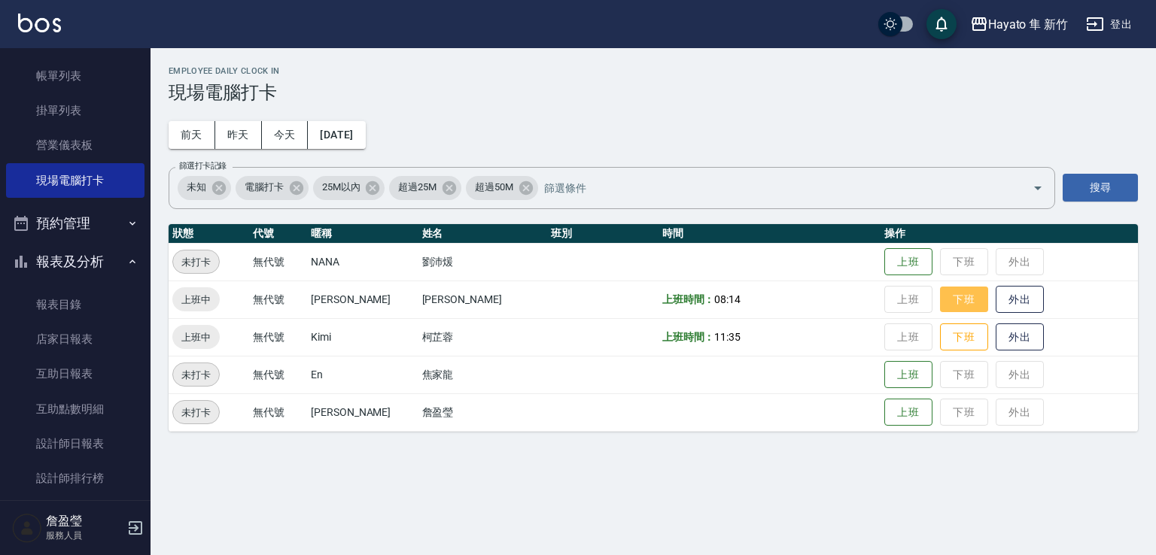
drag, startPoint x: 946, startPoint y: 294, endPoint x: 944, endPoint y: 335, distance: 40.7
click at [944, 296] on button "下班" at bounding box center [964, 300] width 48 height 26
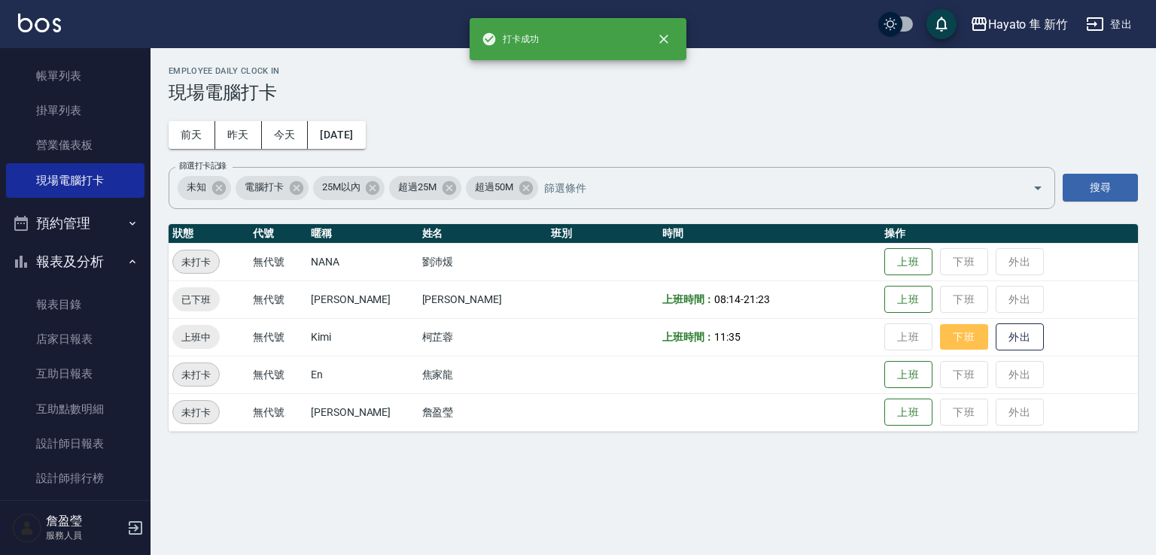
click at [944, 339] on button "下班" at bounding box center [964, 337] width 48 height 26
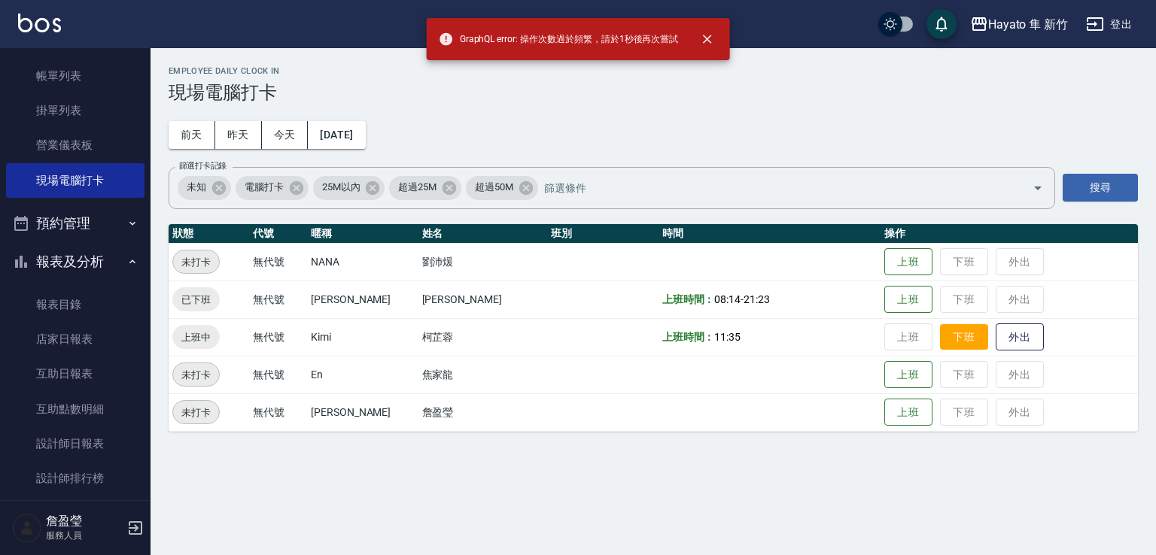
click at [944, 339] on button "下班" at bounding box center [964, 337] width 48 height 26
